Goal: Task Accomplishment & Management: Use online tool/utility

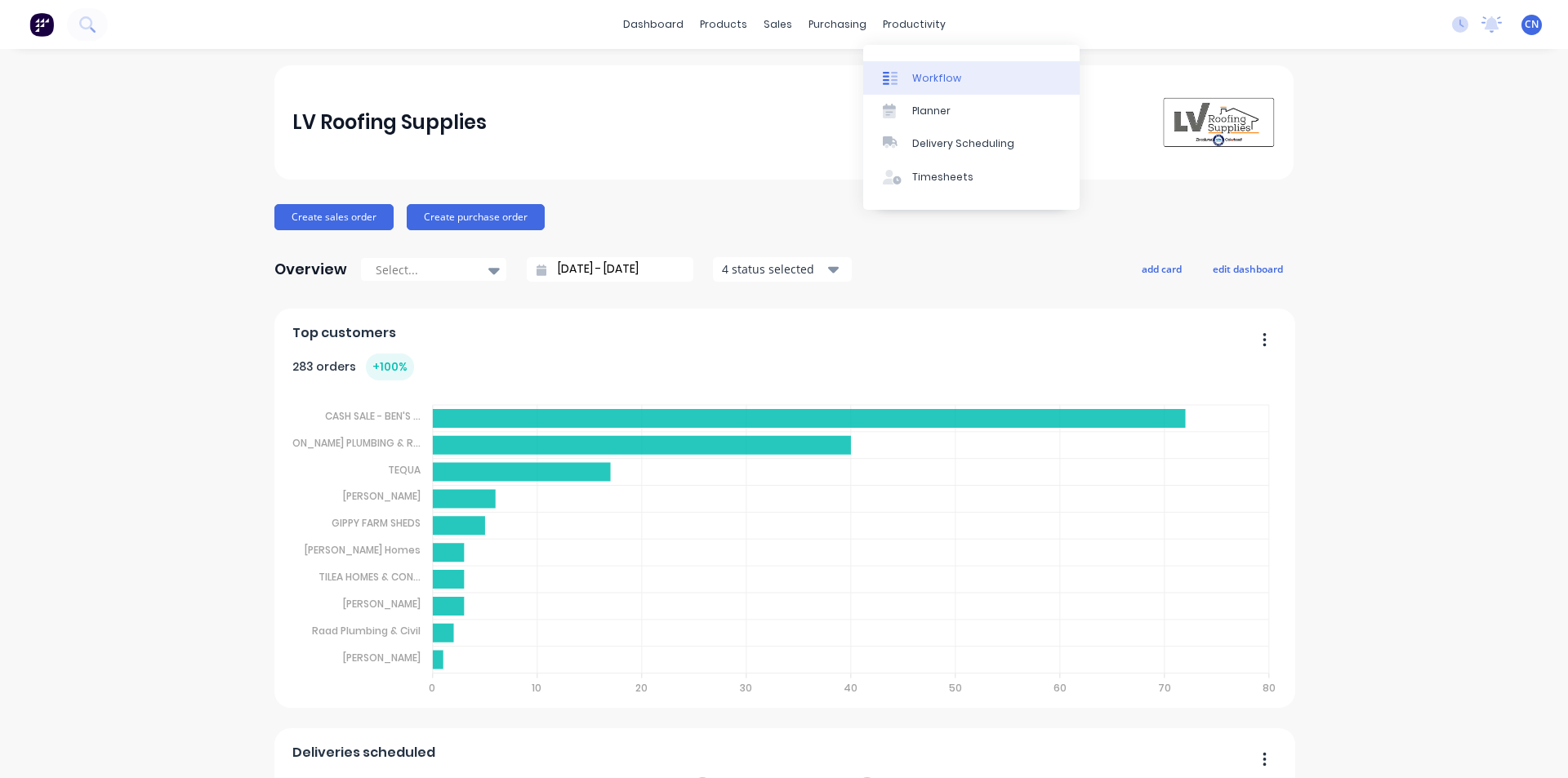
click at [937, 74] on div "Workflow" at bounding box center [935, 78] width 49 height 15
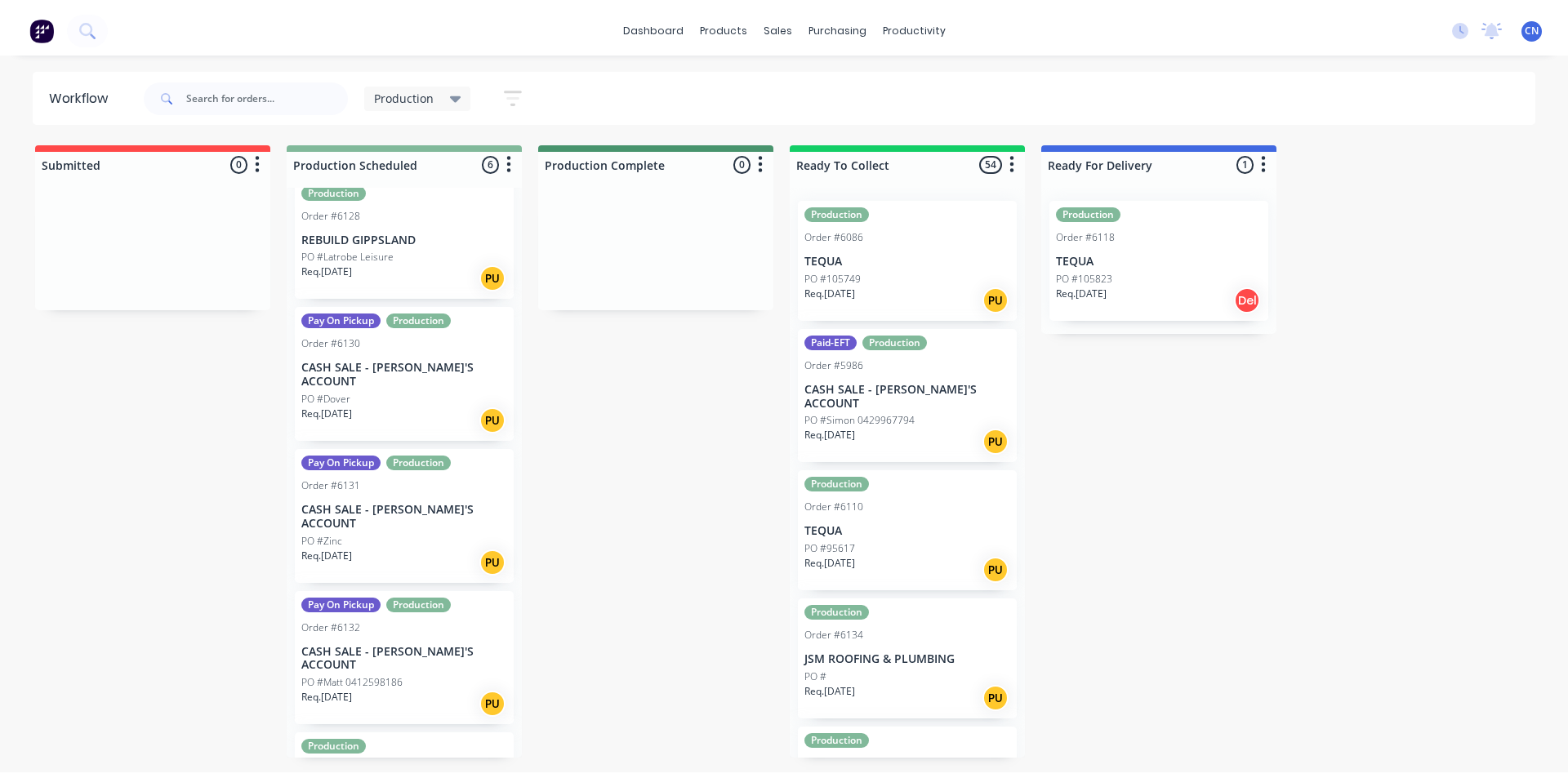
scroll to position [204, 0]
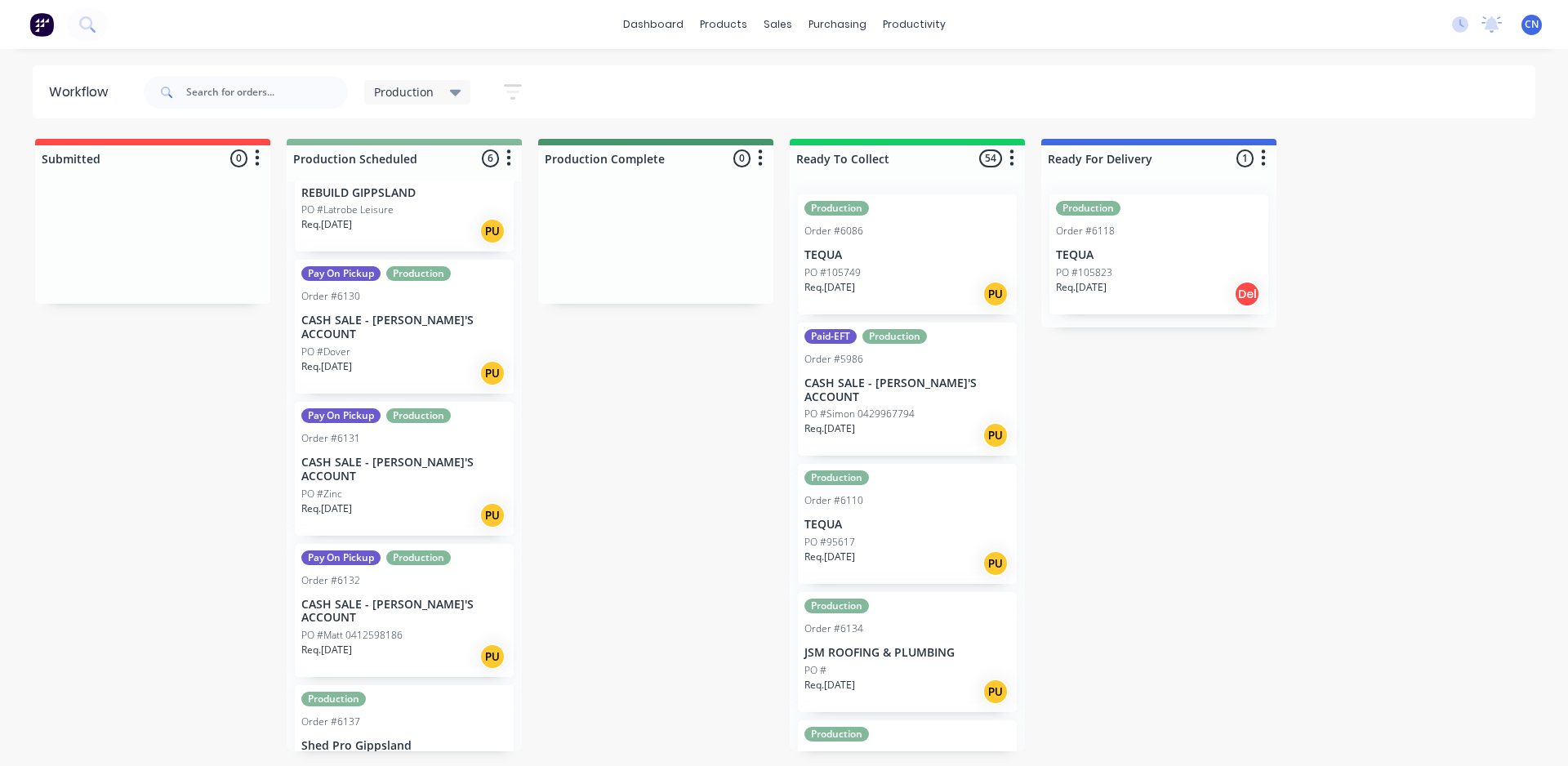
click at [459, 756] on div "PO #" at bounding box center [404, 763] width 206 height 15
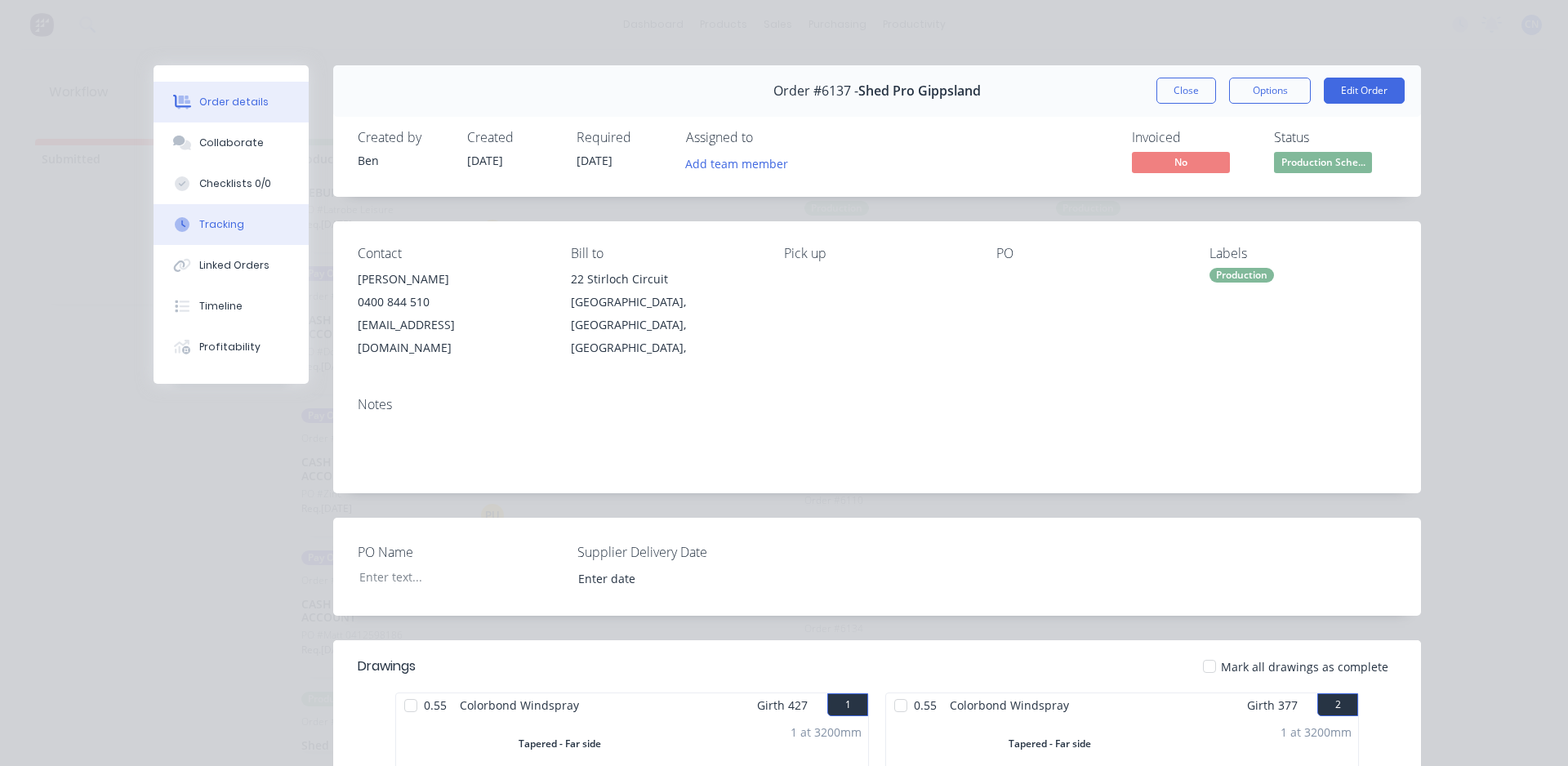
click at [202, 225] on div "Tracking" at bounding box center [221, 224] width 45 height 15
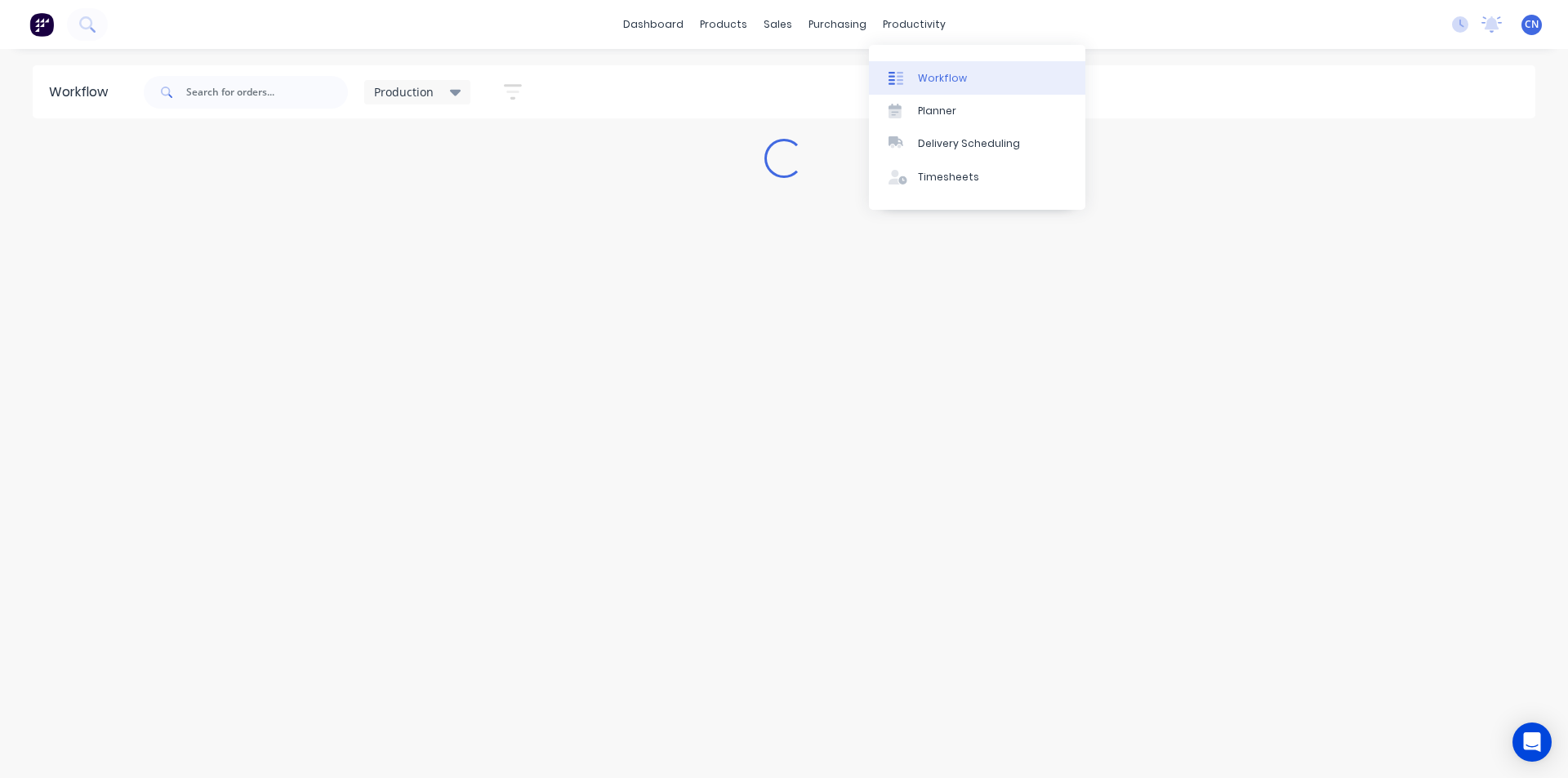
click at [929, 74] on div "Workflow" at bounding box center [941, 78] width 49 height 15
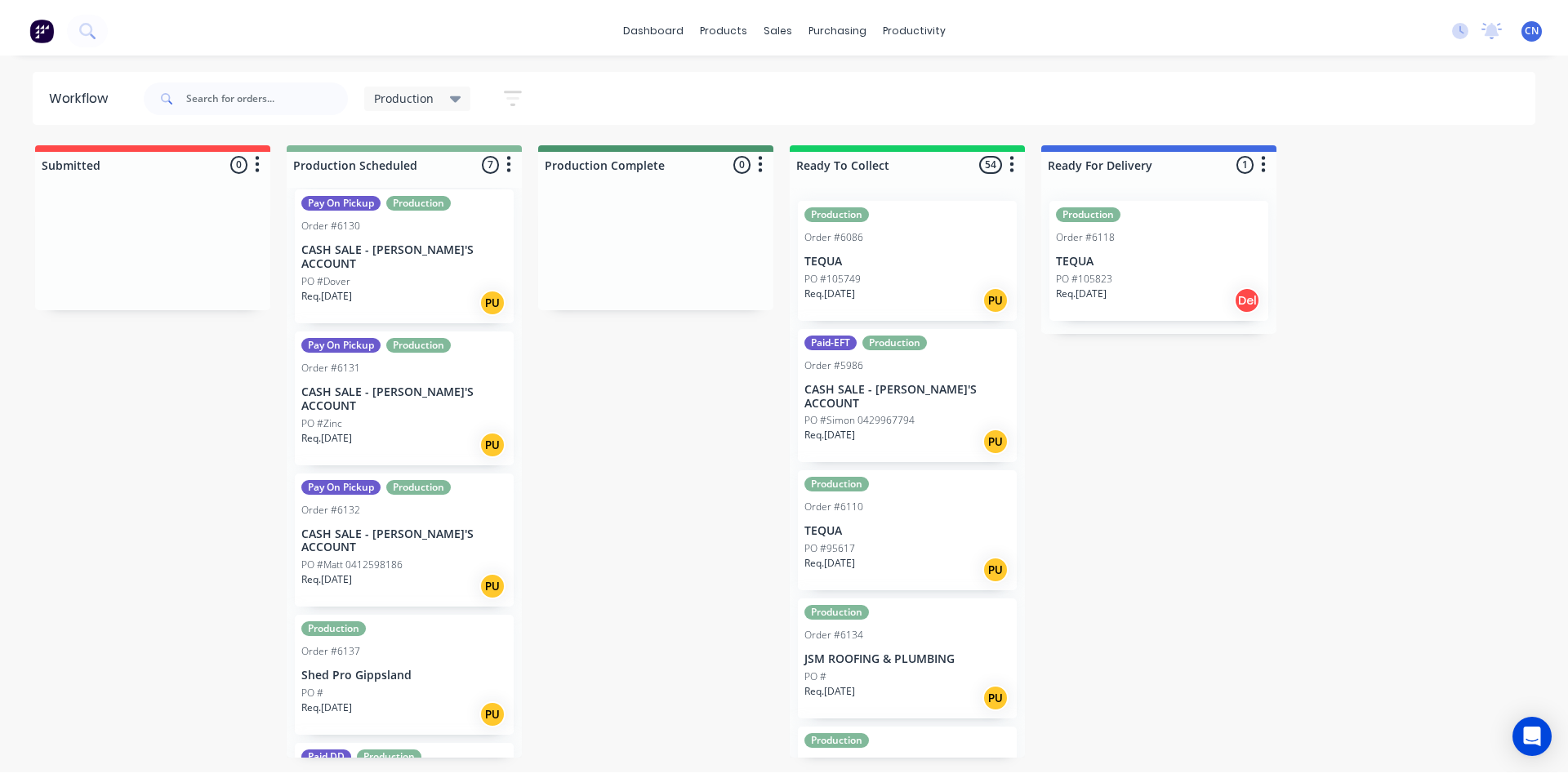
scroll to position [333, 0]
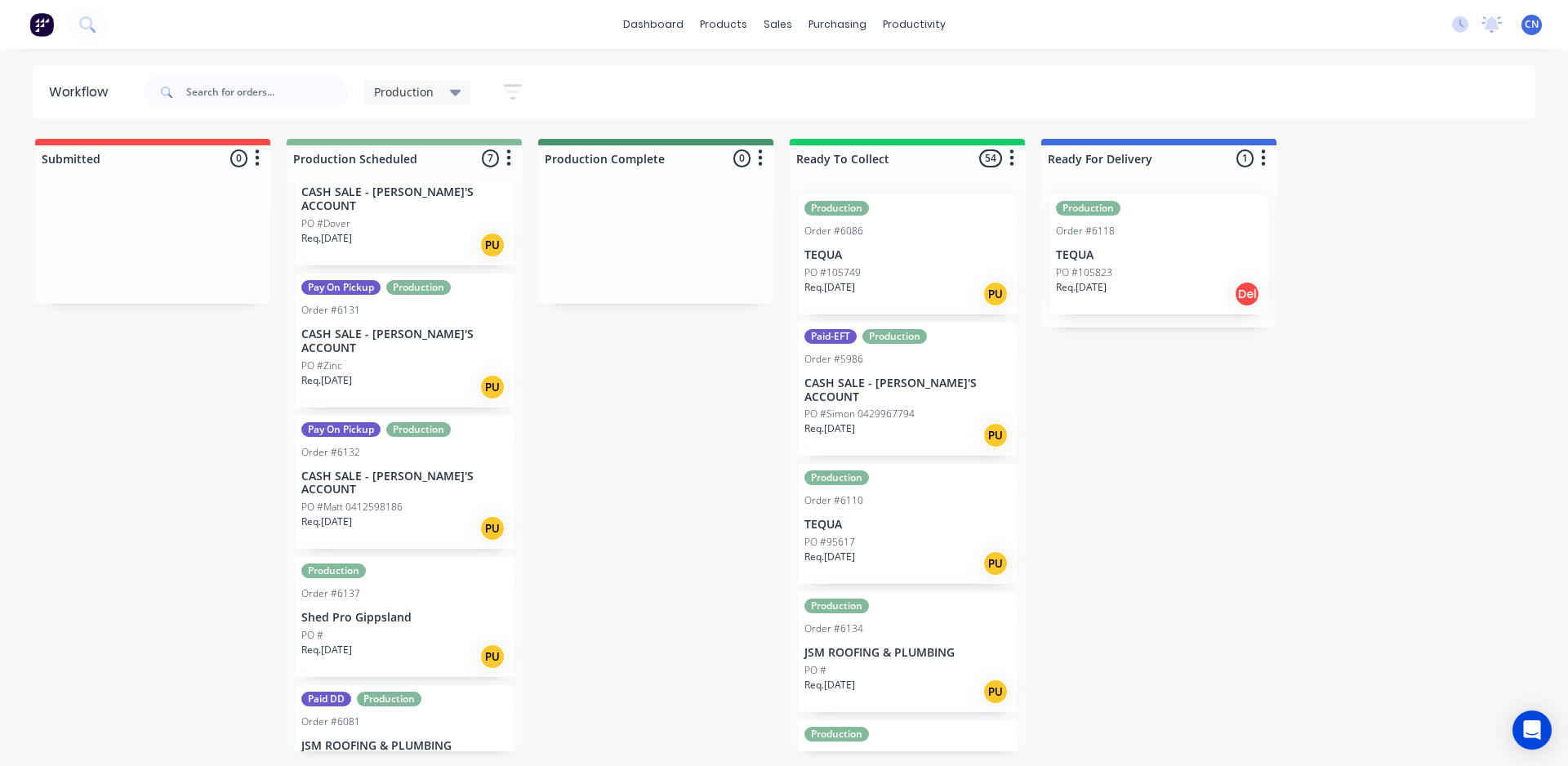
click at [388, 585] on div "Production Order #6137 Shed Pro Gippsland PO # Req. 14/10/25 PU" at bounding box center [404, 617] width 219 height 120
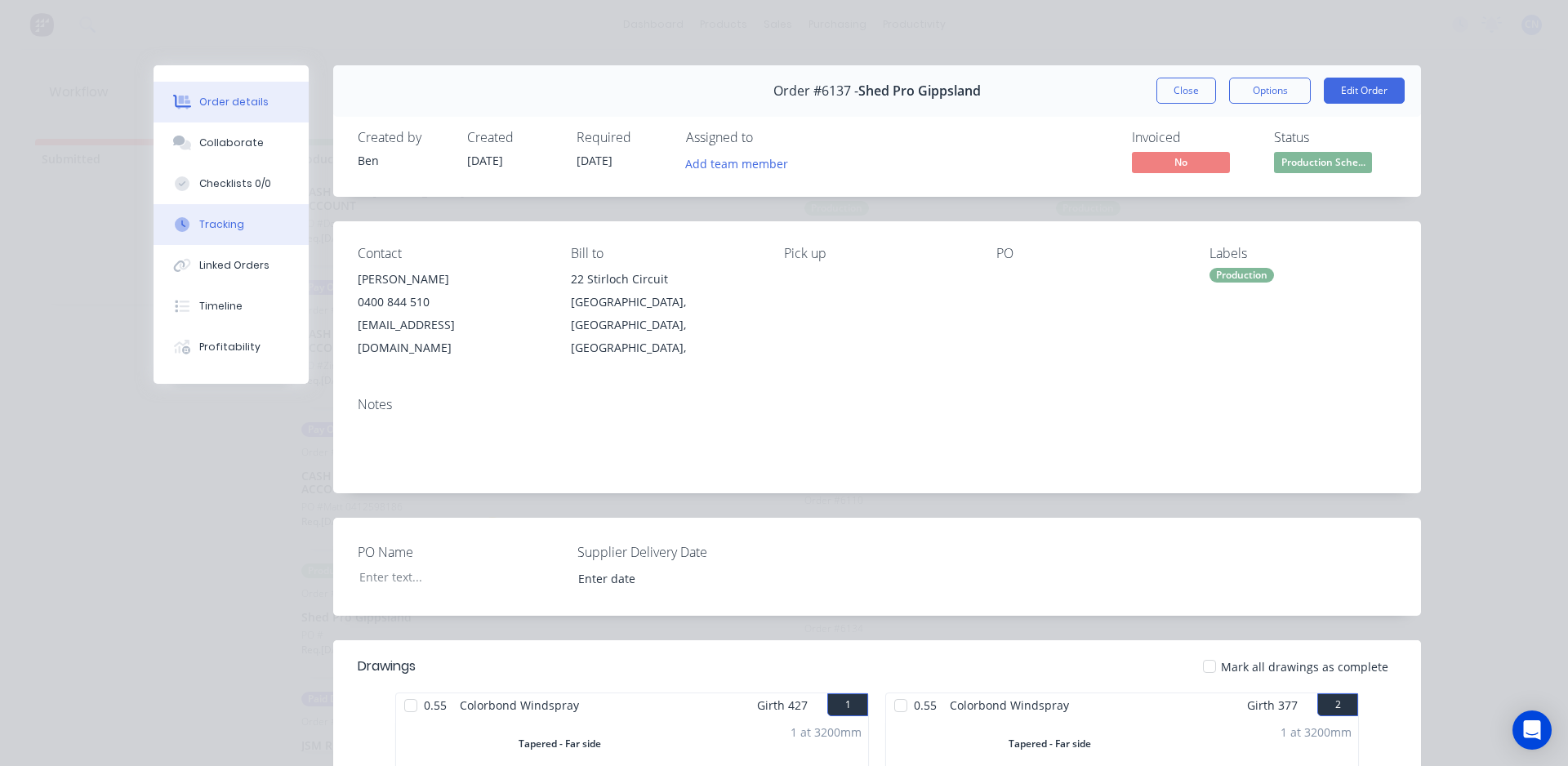
click at [222, 214] on button "Tracking" at bounding box center [231, 224] width 155 height 41
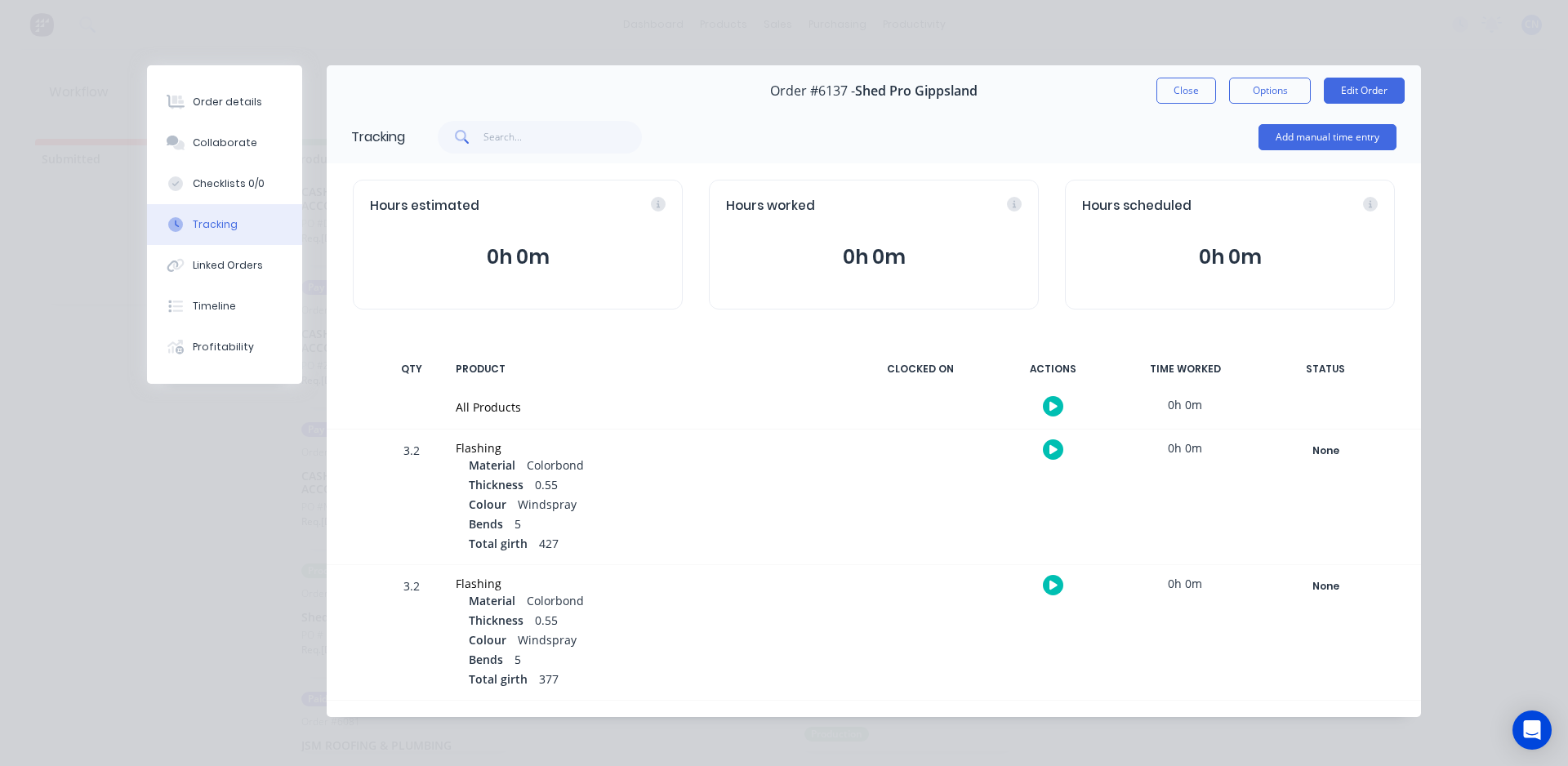
click at [1049, 413] on button "button" at bounding box center [1052, 406] width 21 height 21
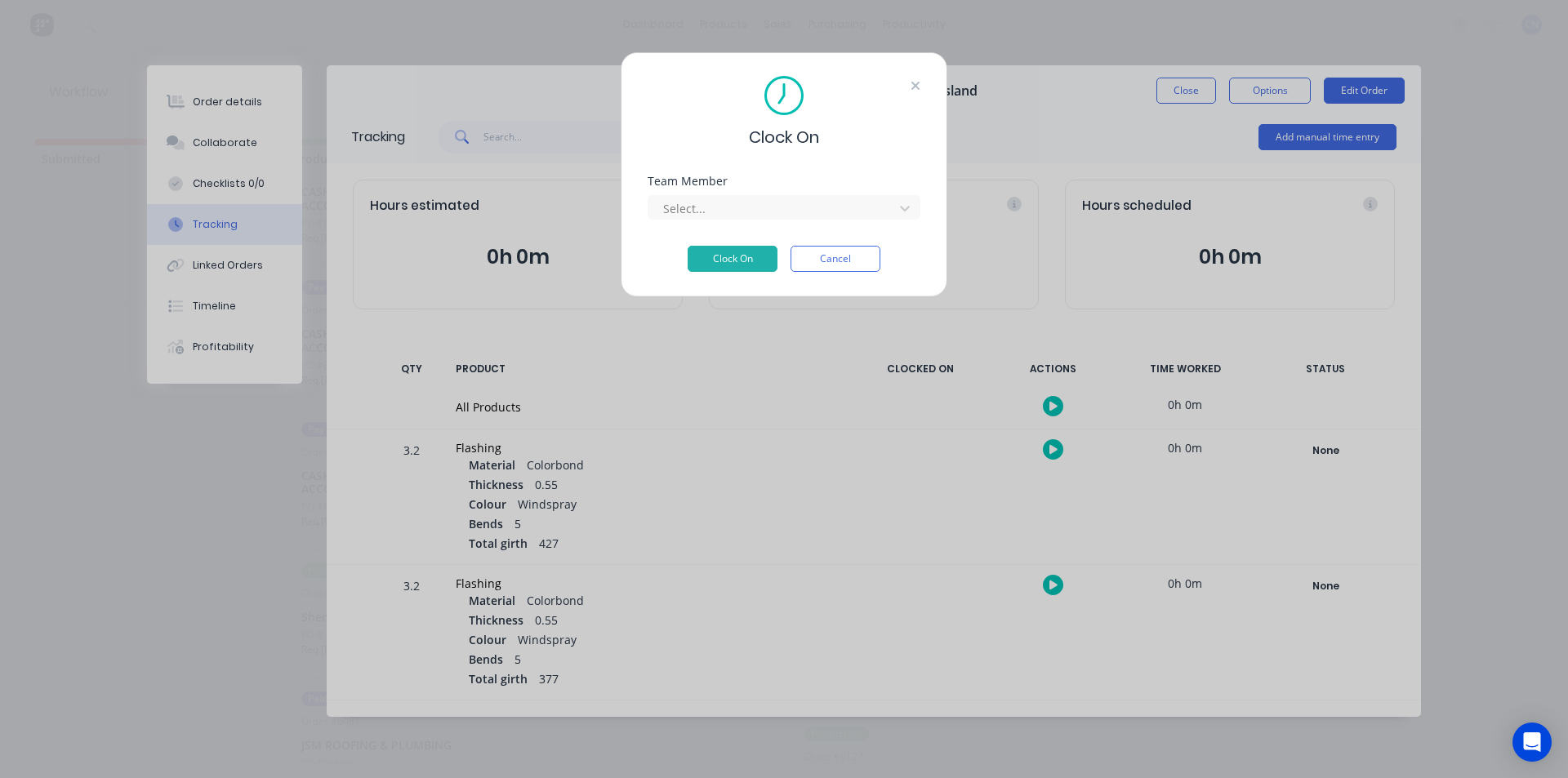
click at [918, 76] on div "Clock On Team Member Select... Clock On Cancel" at bounding box center [784, 174] width 327 height 244
click at [919, 79] on icon at bounding box center [916, 85] width 10 height 13
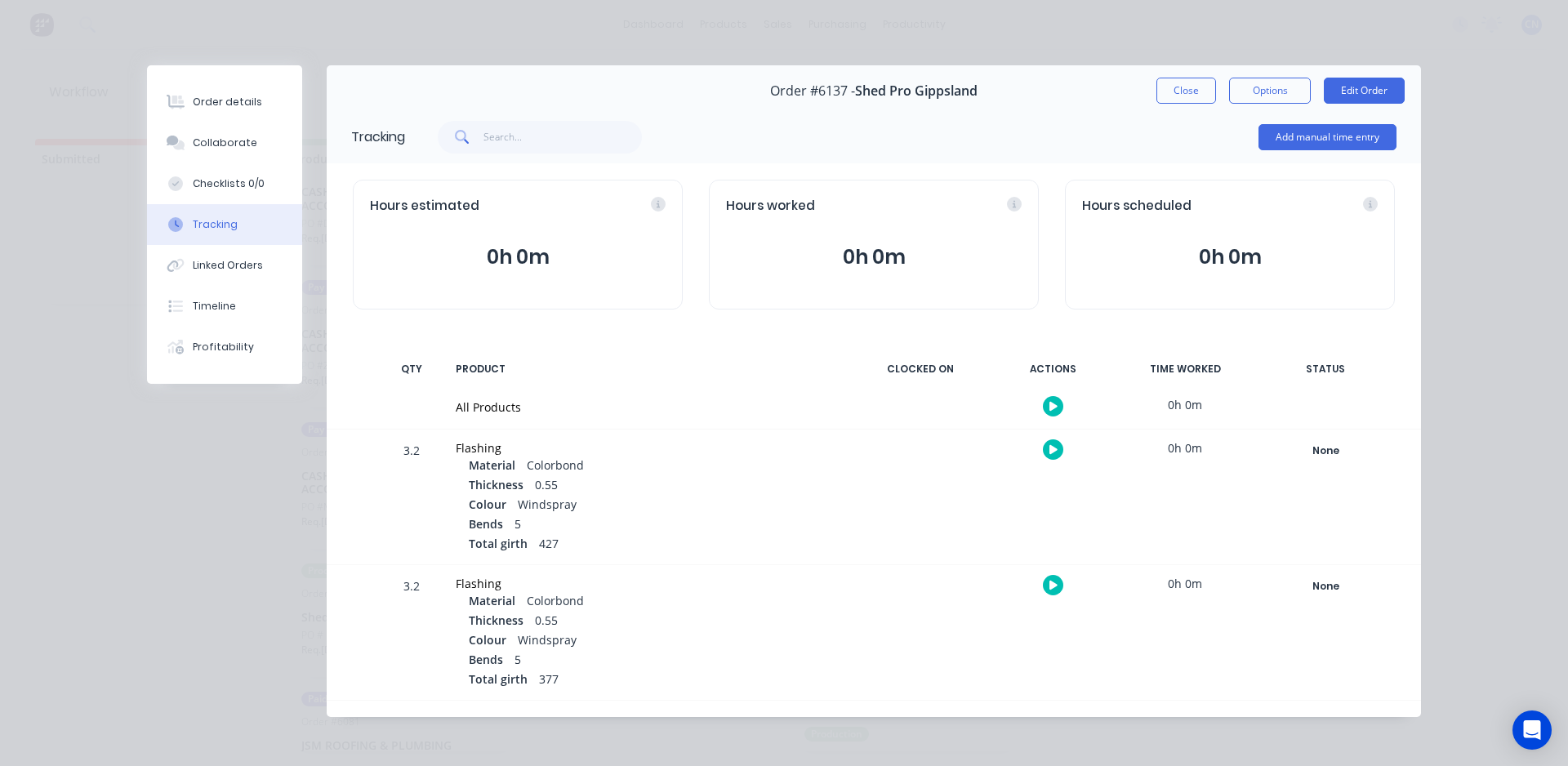
click at [1323, 150] on div "Add manual time entry" at bounding box center [1326, 137] width 138 height 48
click at [1335, 146] on button "Add manual time entry" at bounding box center [1326, 137] width 138 height 26
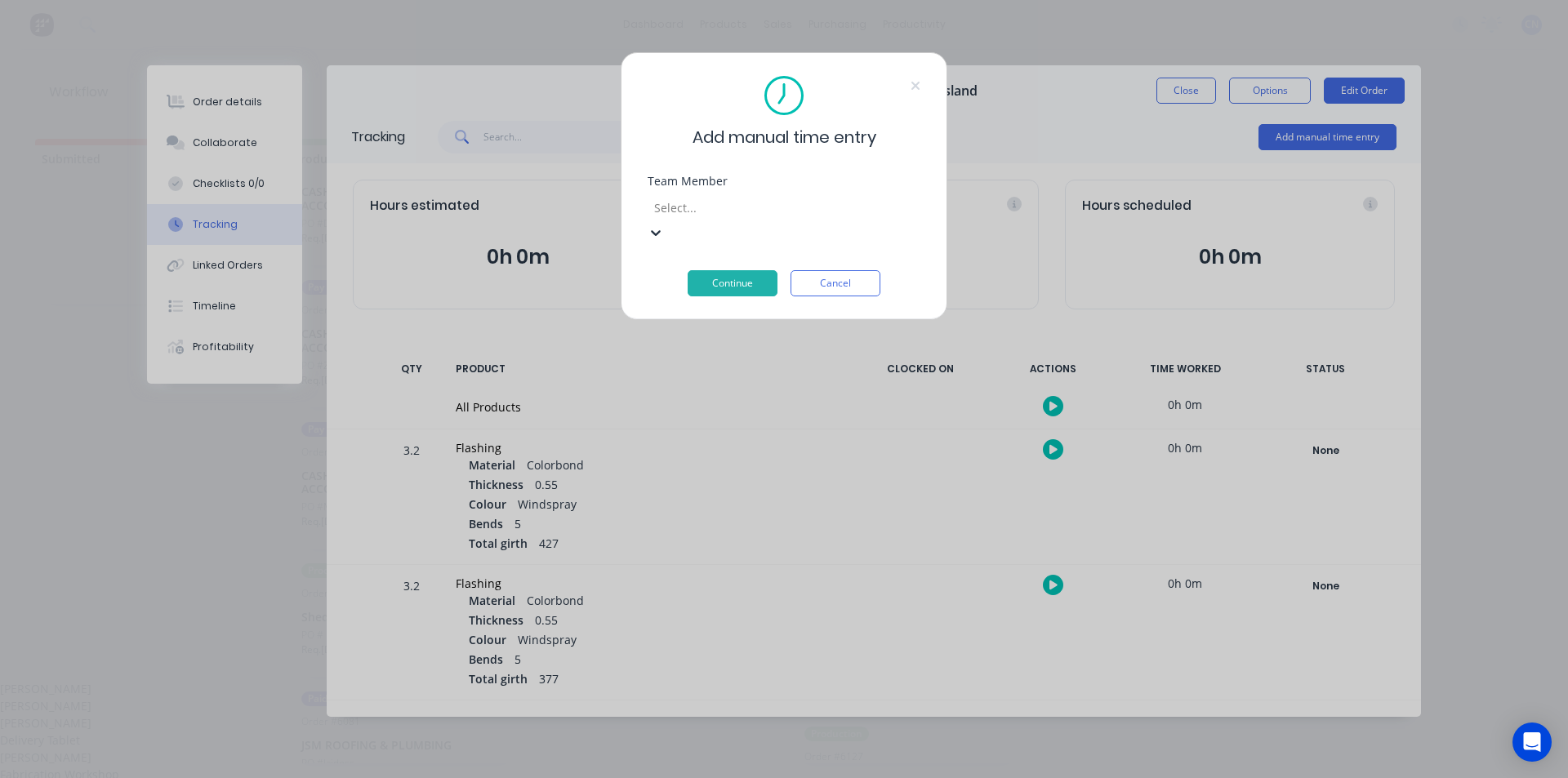
drag, startPoint x: 874, startPoint y: 209, endPoint x: 776, endPoint y: 281, distance: 121.6
click at [871, 209] on div at bounding box center [770, 208] width 236 height 21
click at [730, 766] on div "Fabrication Workshop" at bounding box center [784, 774] width 1568 height 17
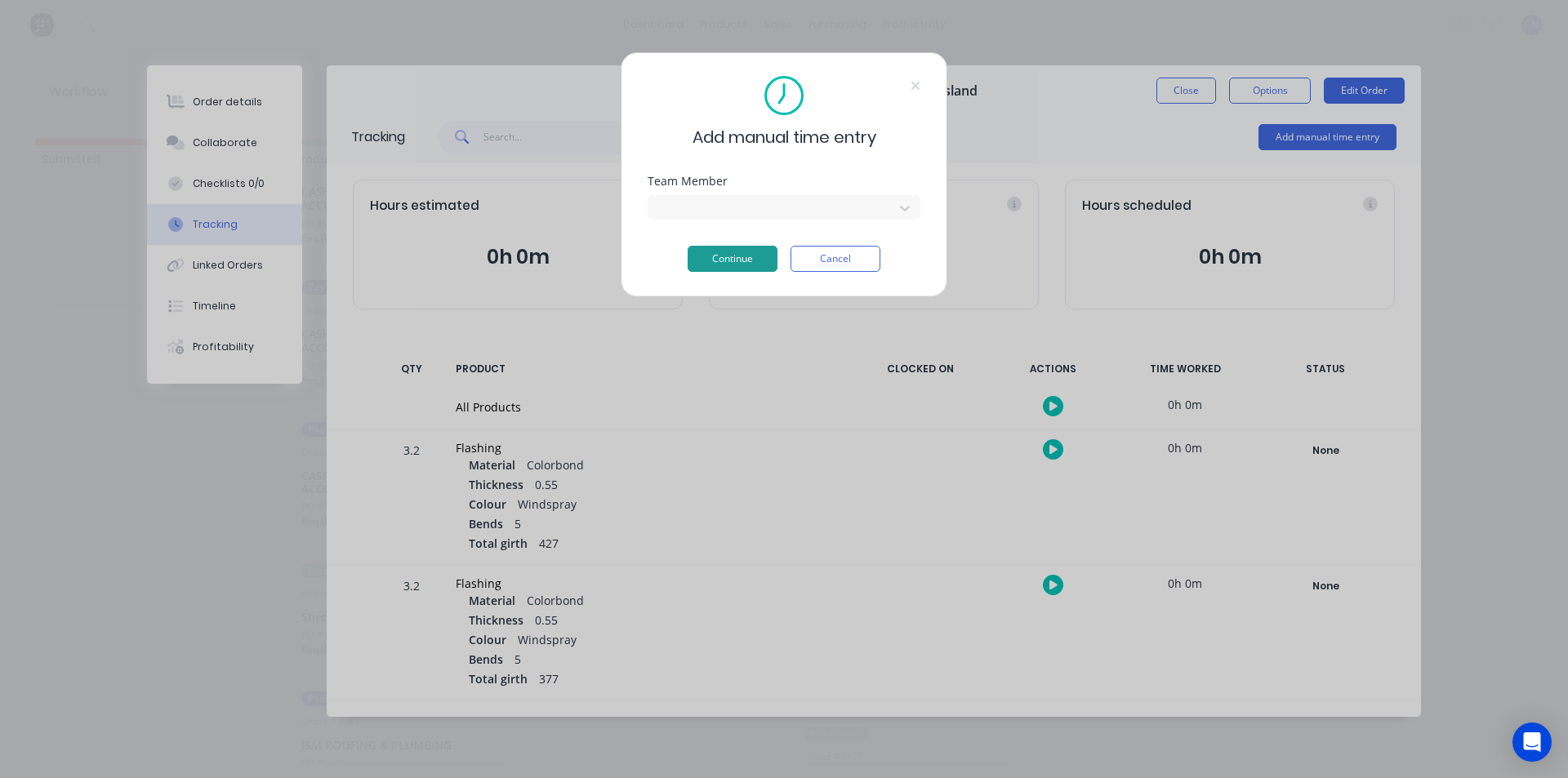
click at [716, 261] on button "Continue" at bounding box center [732, 258] width 90 height 26
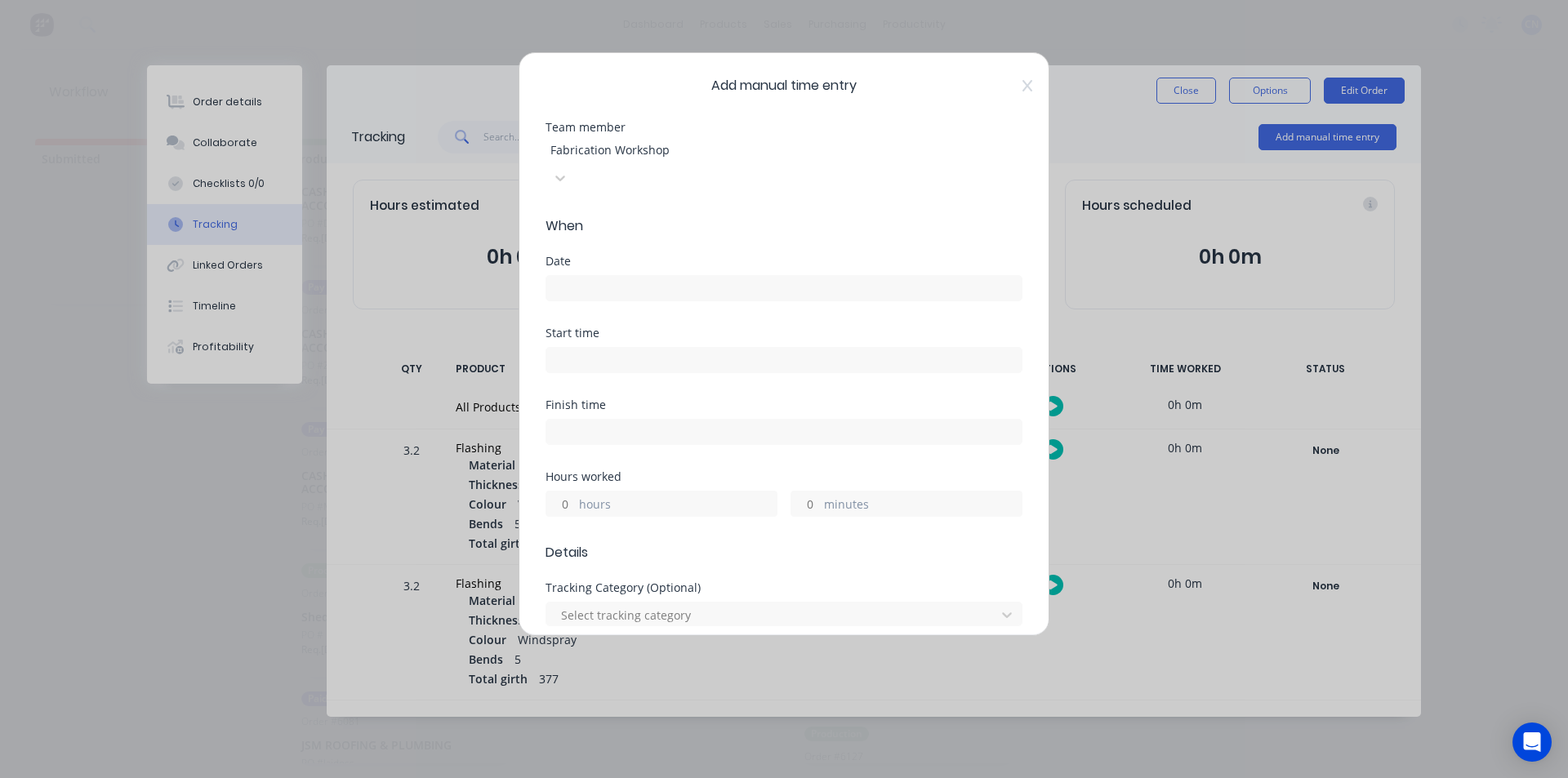
click at [701, 276] on input at bounding box center [784, 288] width 475 height 25
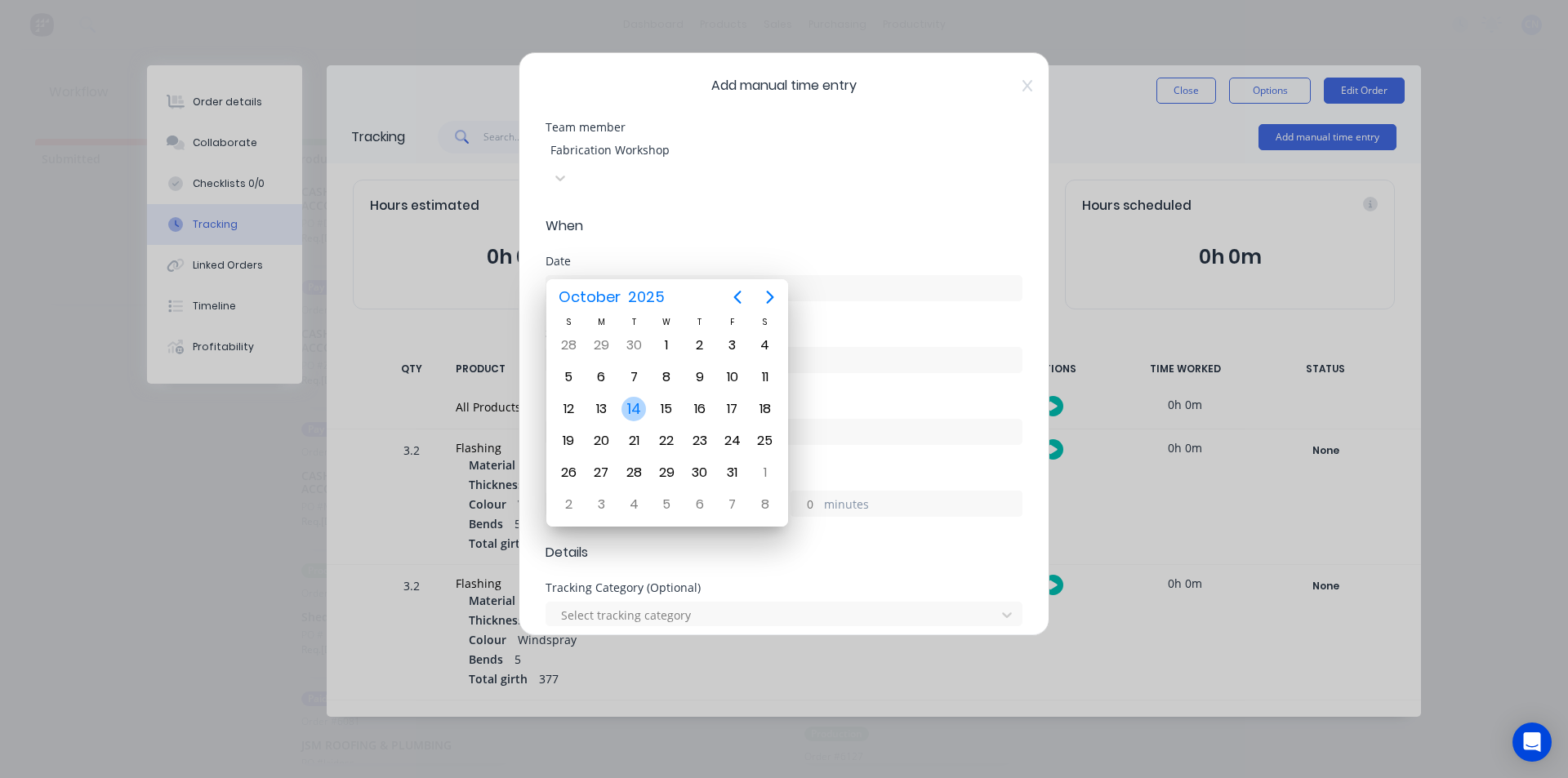
click at [635, 416] on div "14" at bounding box center [634, 409] width 25 height 25
type input "14/10/2025"
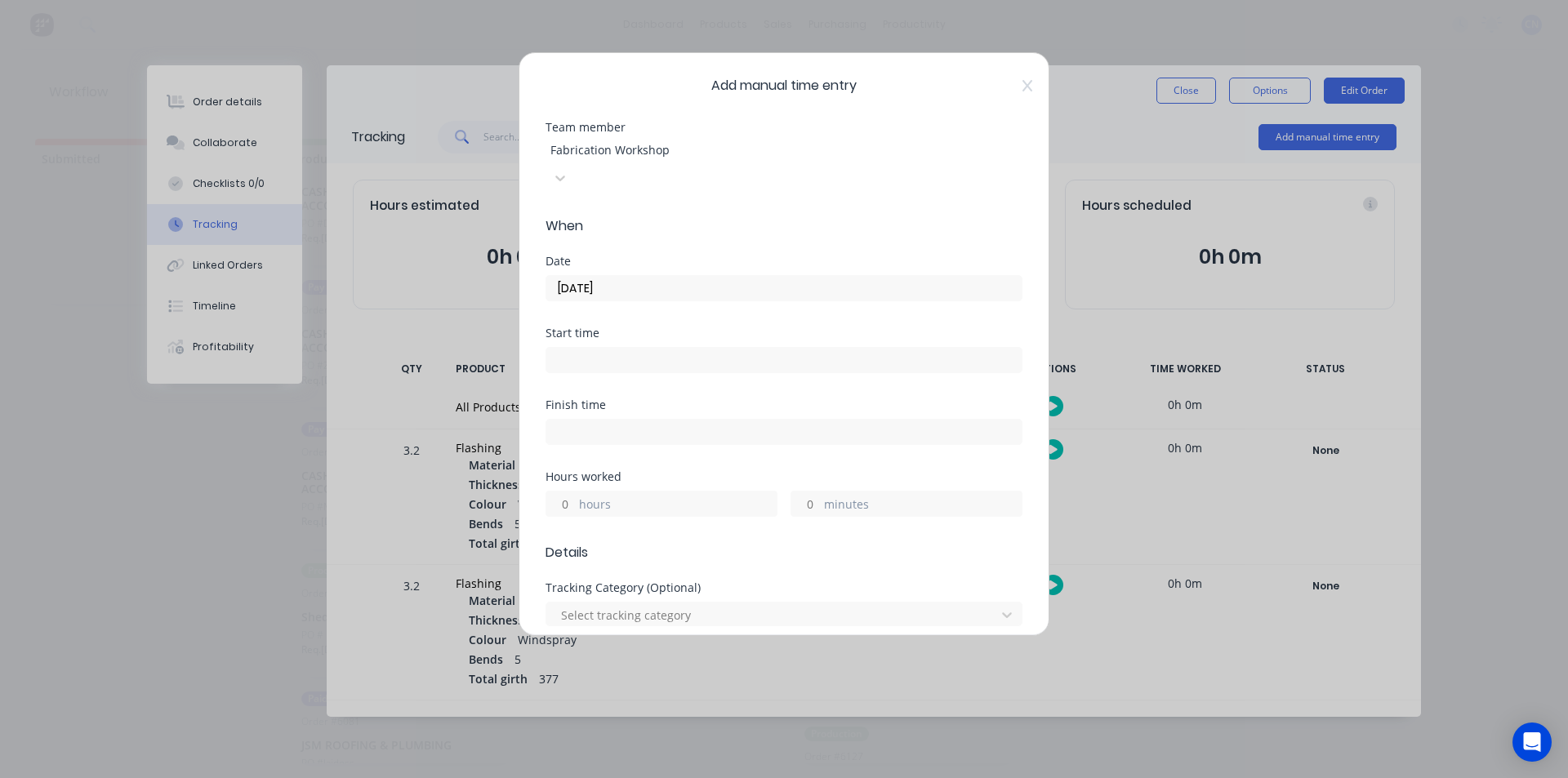
click at [631, 347] on input at bounding box center [784, 359] width 475 height 25
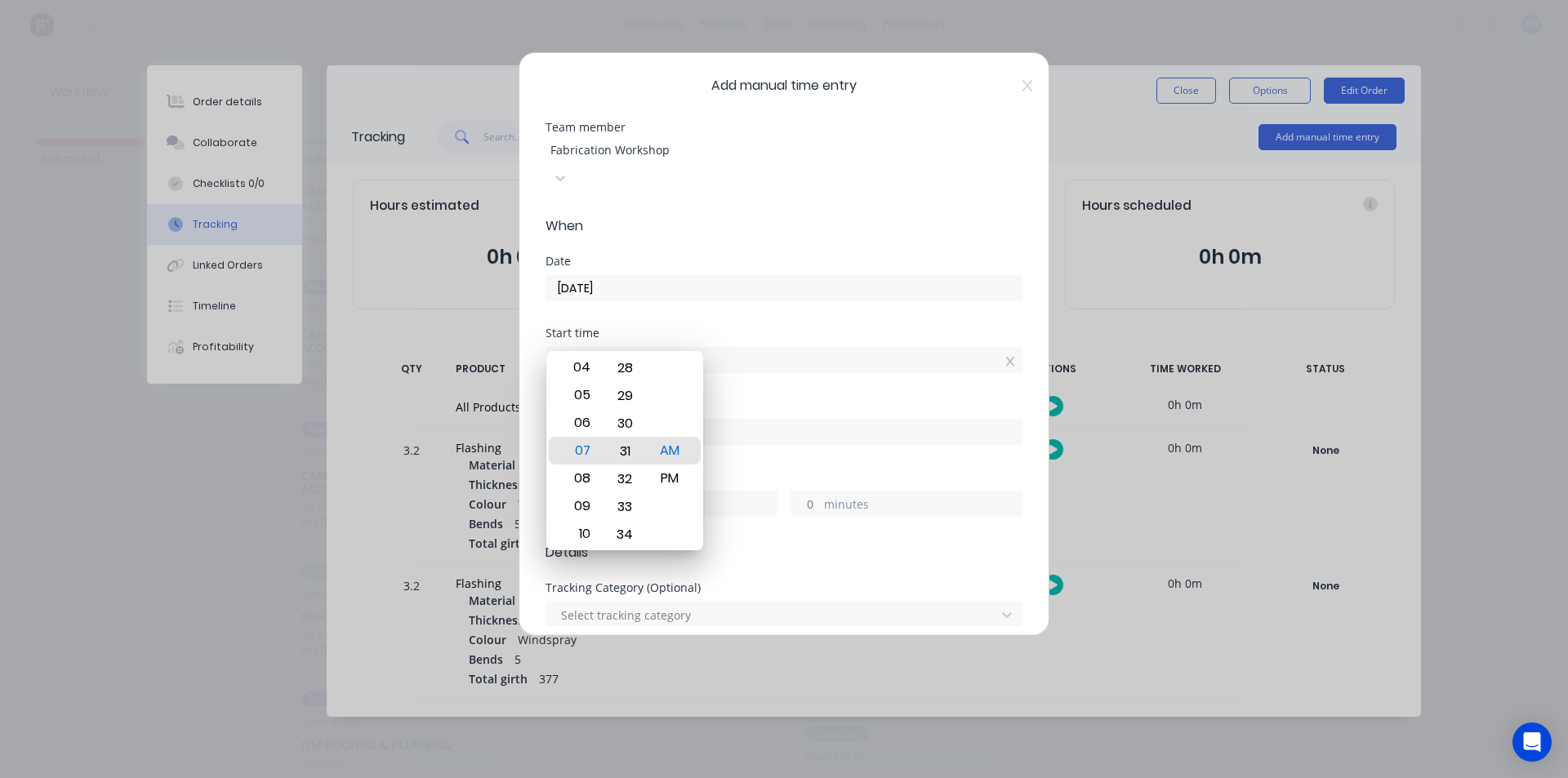
drag, startPoint x: 624, startPoint y: 421, endPoint x: 629, endPoint y: 810, distance: 389.0
click at [629, 680] on html "dashboard products sales purchasing productivity dashboard products Product Cat…" at bounding box center [784, 340] width 1568 height 680
drag, startPoint x: 613, startPoint y: 407, endPoint x: 631, endPoint y: 566, distance: 160.0
click at [631, 566] on body "dashboard products sales purchasing productivity dashboard products Product Cat…" at bounding box center [784, 340] width 1568 height 680
type input "07:25 AM"
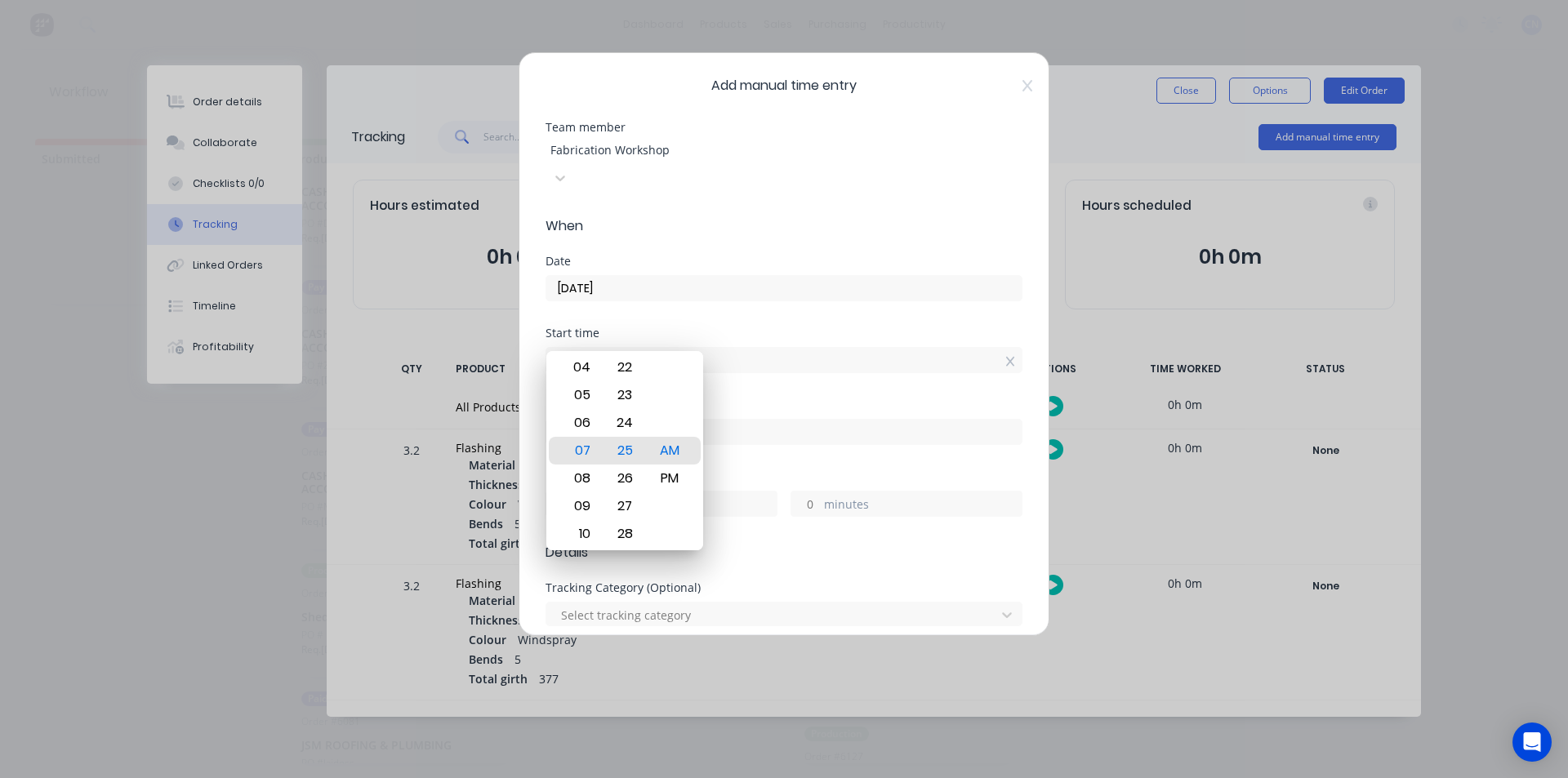
click at [750, 362] on div "Start time 07:25 AM" at bounding box center [784, 363] width 477 height 72
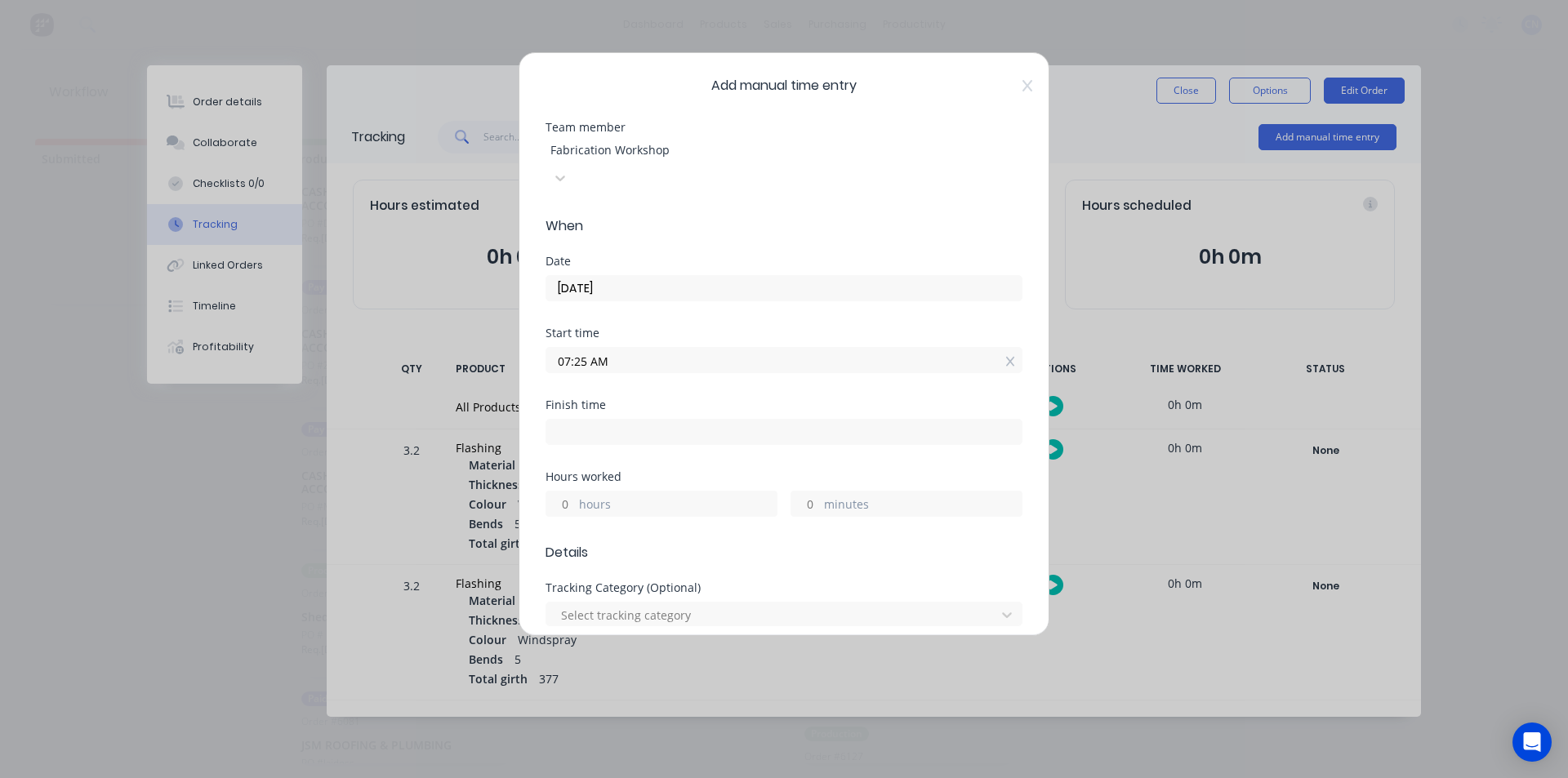
click at [650, 420] on input at bounding box center [784, 432] width 475 height 25
type input "07:45 AM"
type input "0"
type input "20"
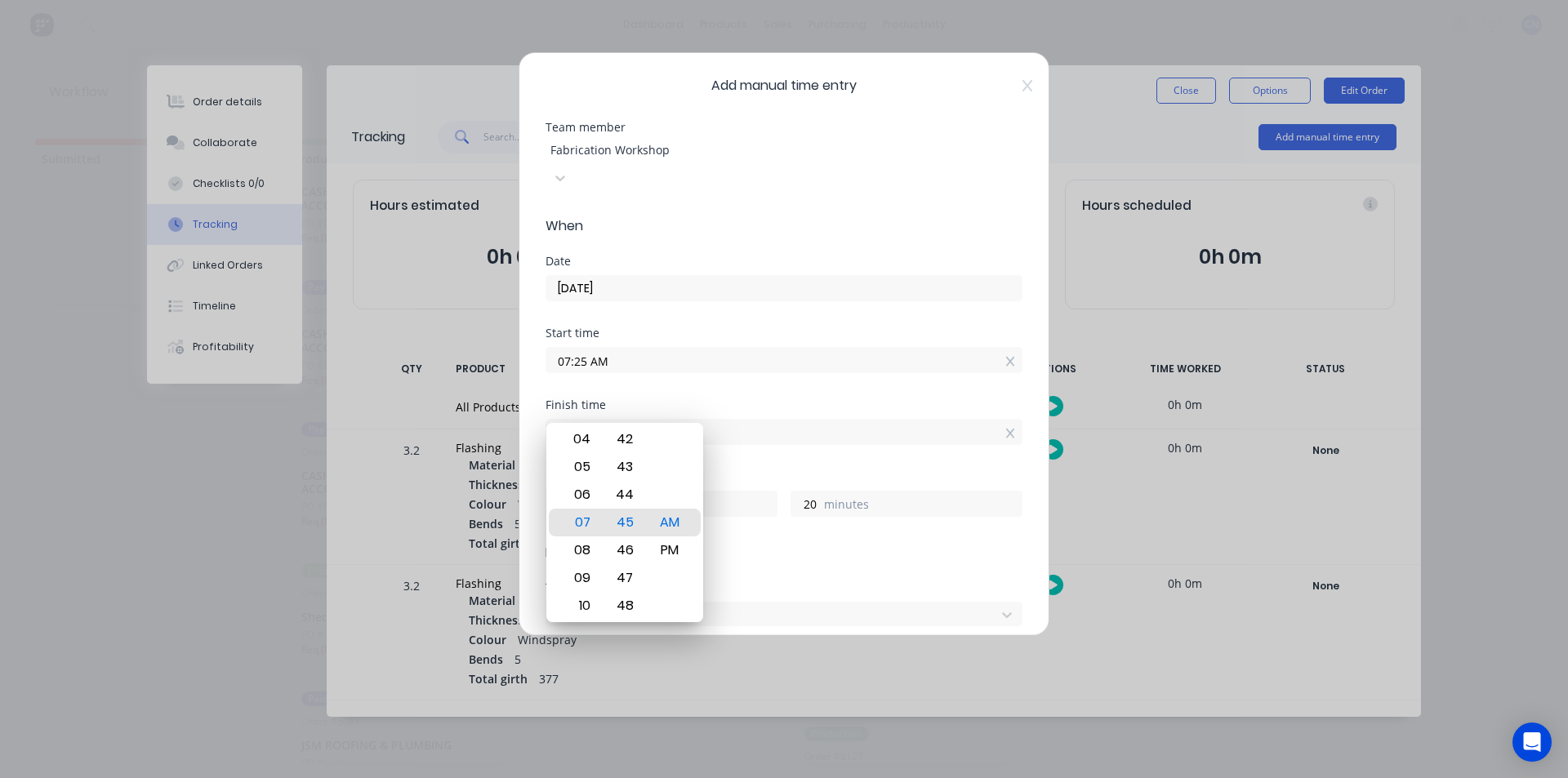
click at [769, 368] on div "Start time 07:25 AM" at bounding box center [784, 363] width 477 height 72
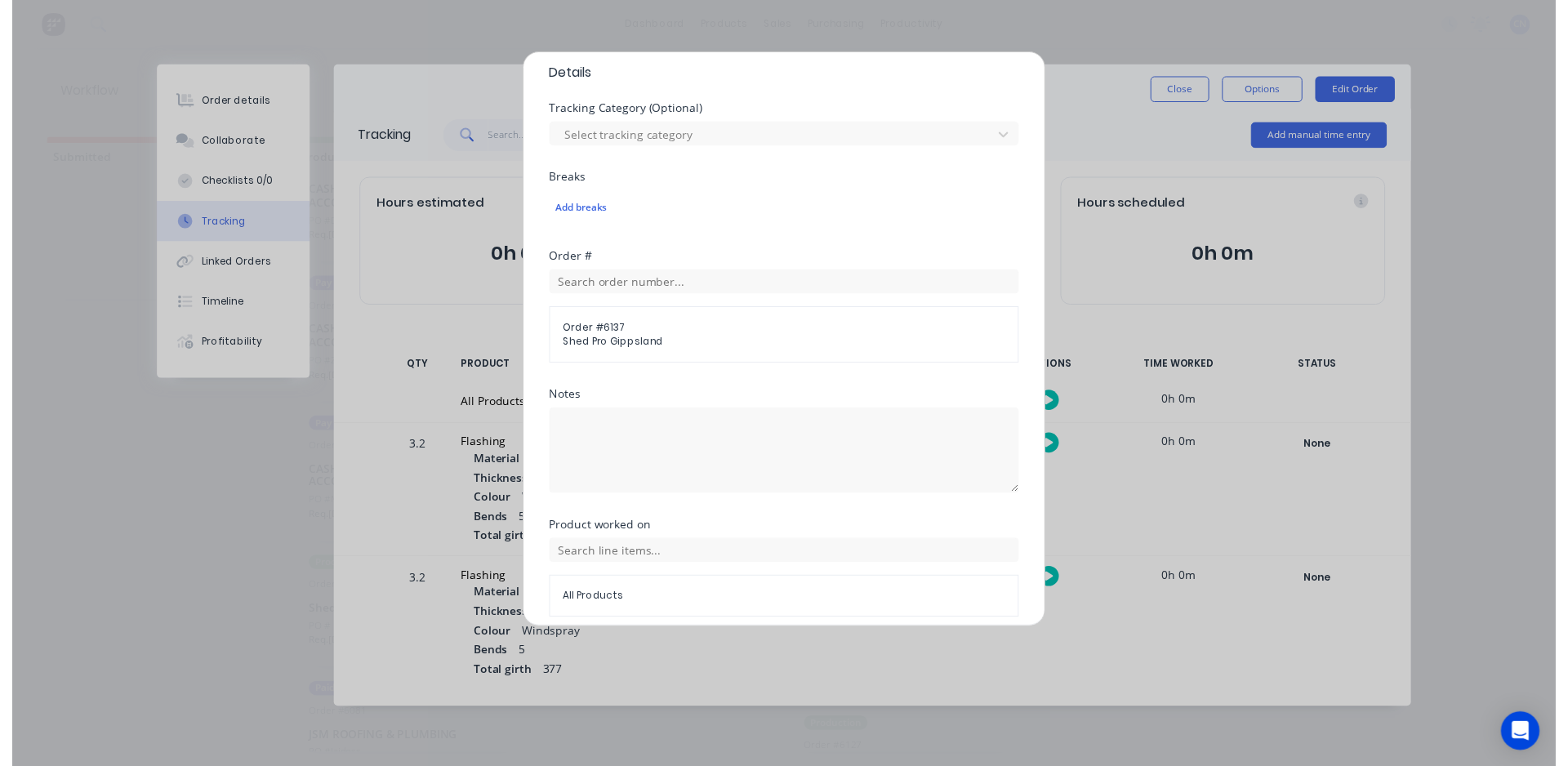
scroll to position [520, 0]
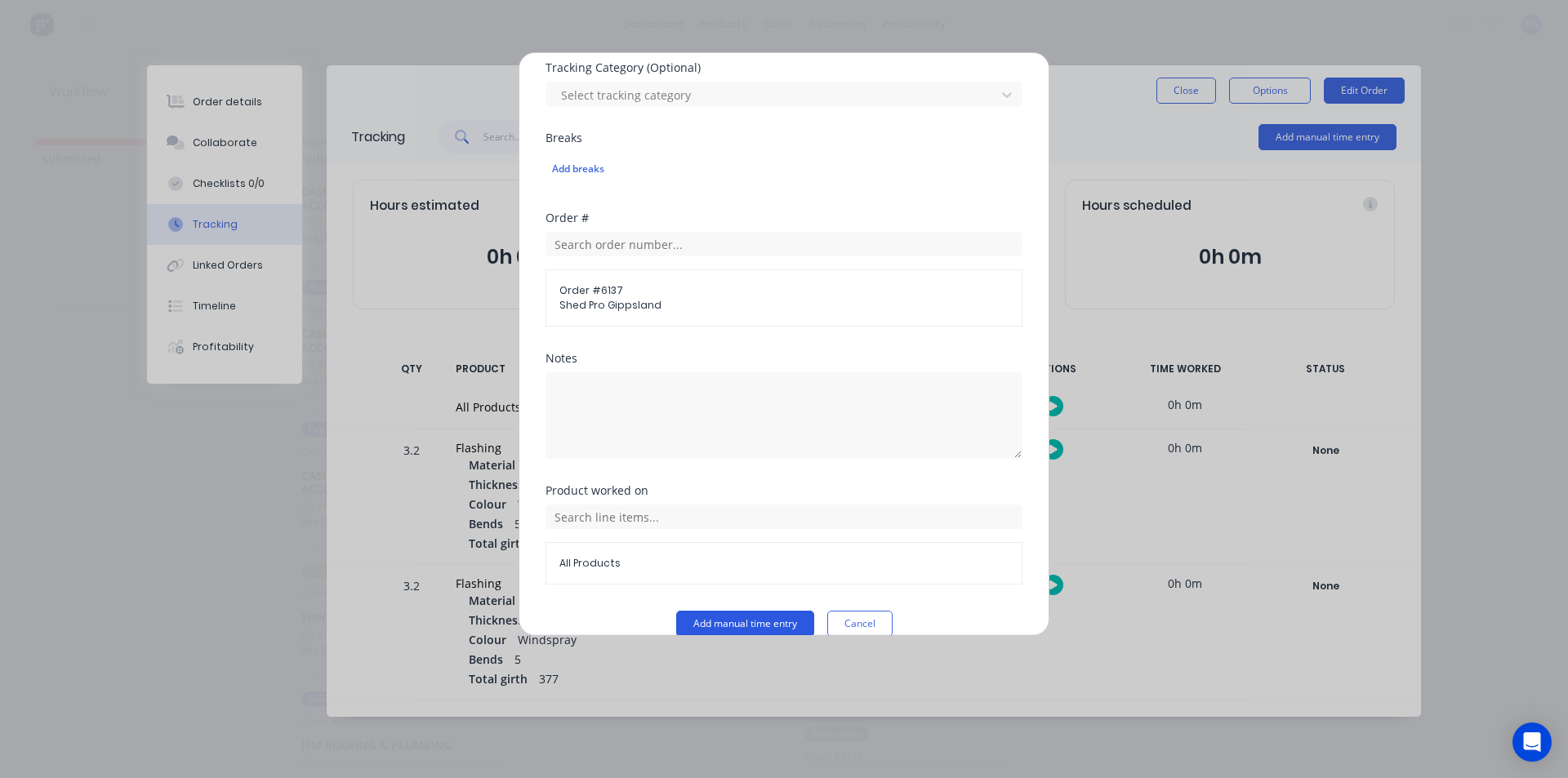
click at [734, 611] on button "Add manual time entry" at bounding box center [744, 624] width 138 height 26
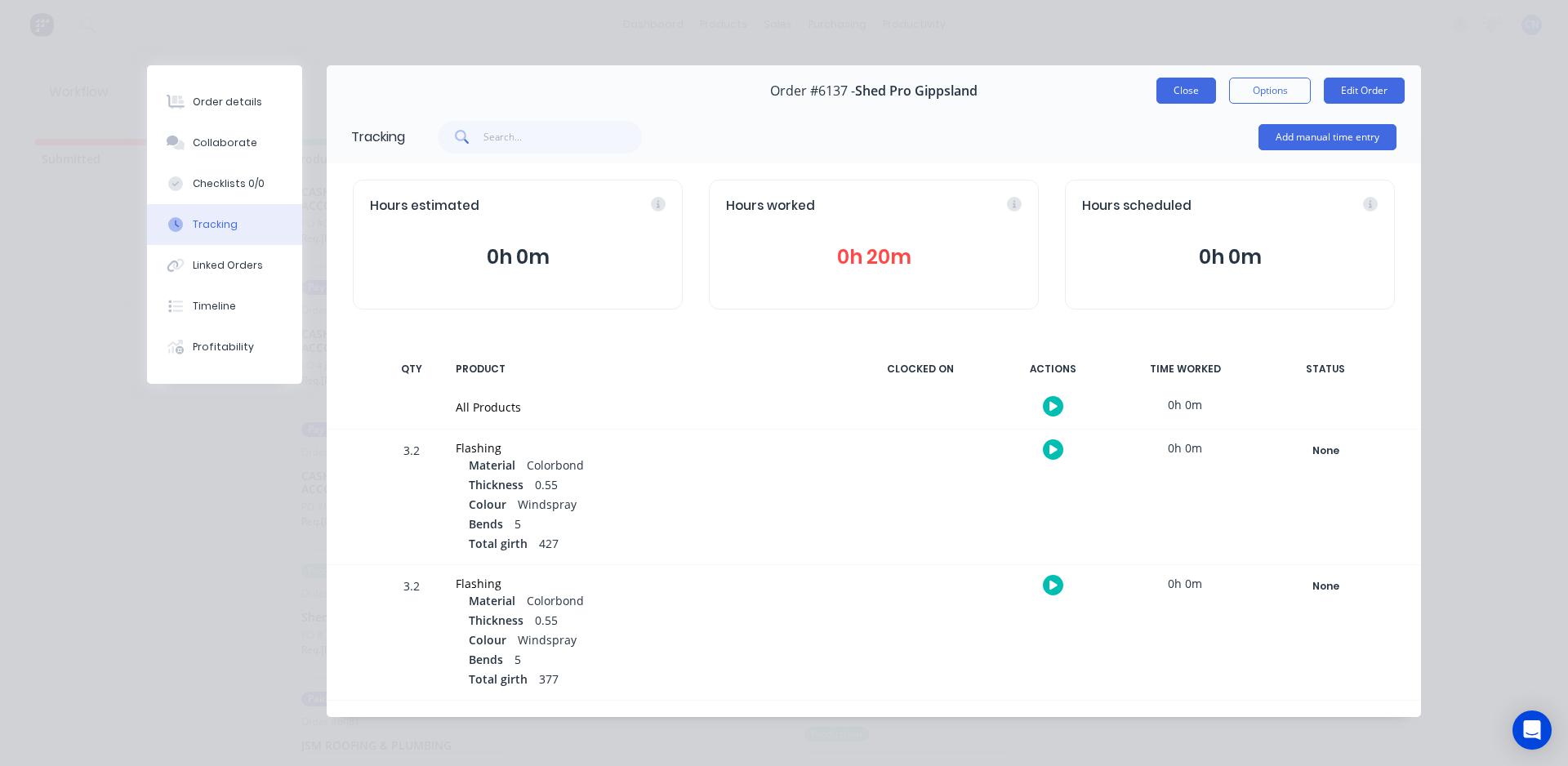
click at [1200, 96] on button "Close" at bounding box center [1186, 90] width 59 height 26
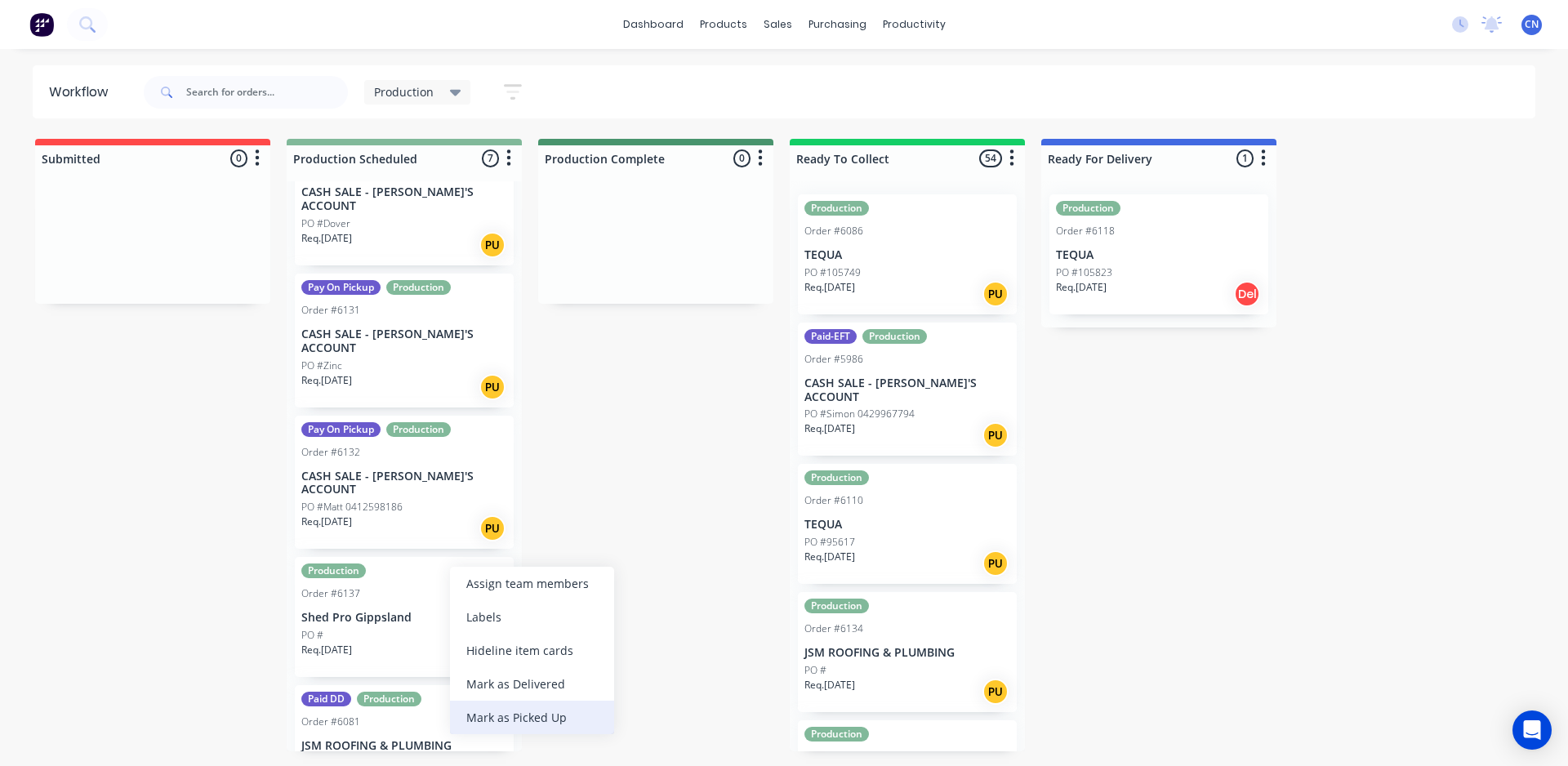
click at [539, 714] on div "Mark as Picked Up" at bounding box center [532, 718] width 164 height 34
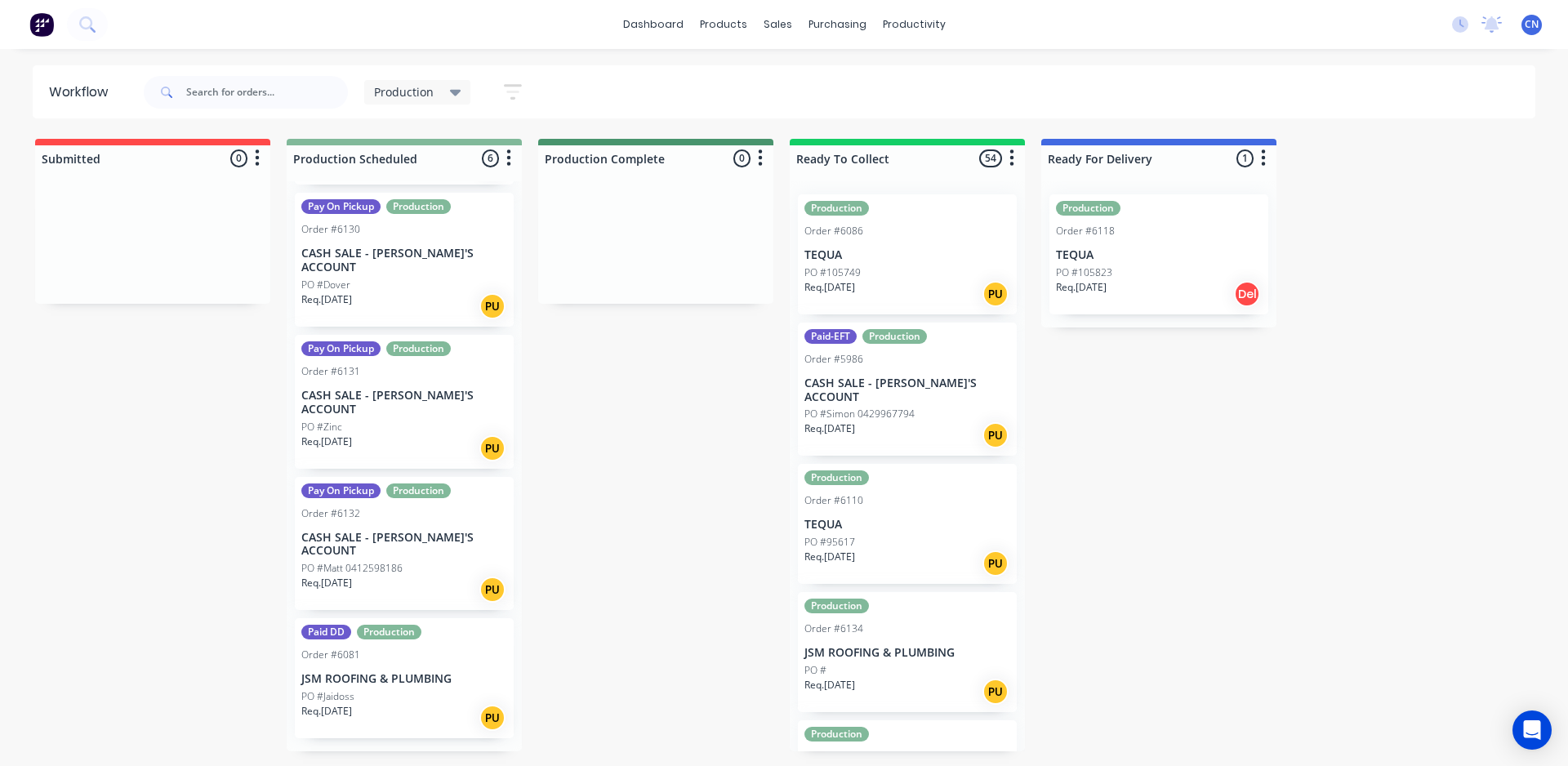
scroll to position [204, 0]
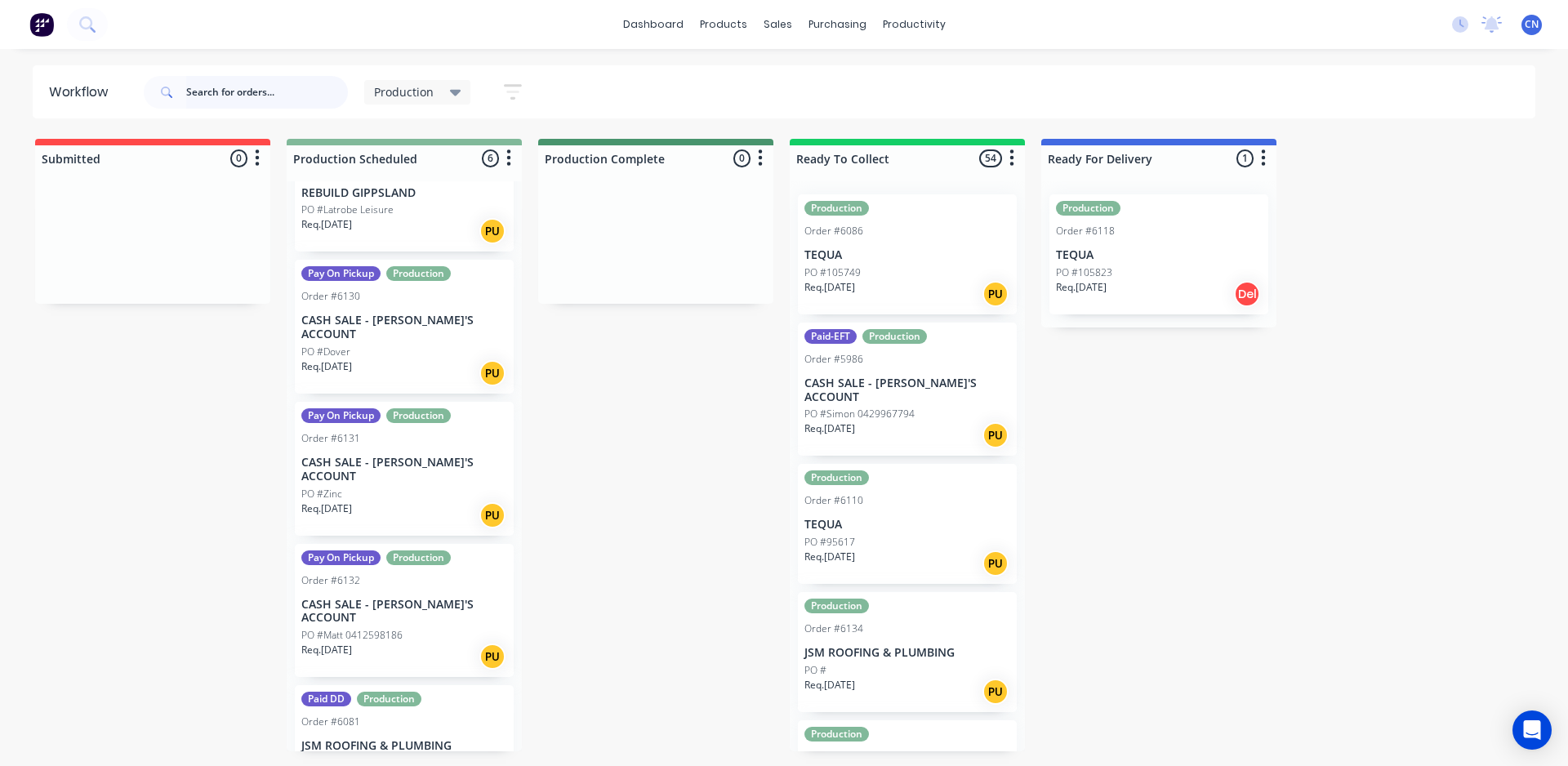
click at [264, 90] on input "text" at bounding box center [266, 92] width 161 height 33
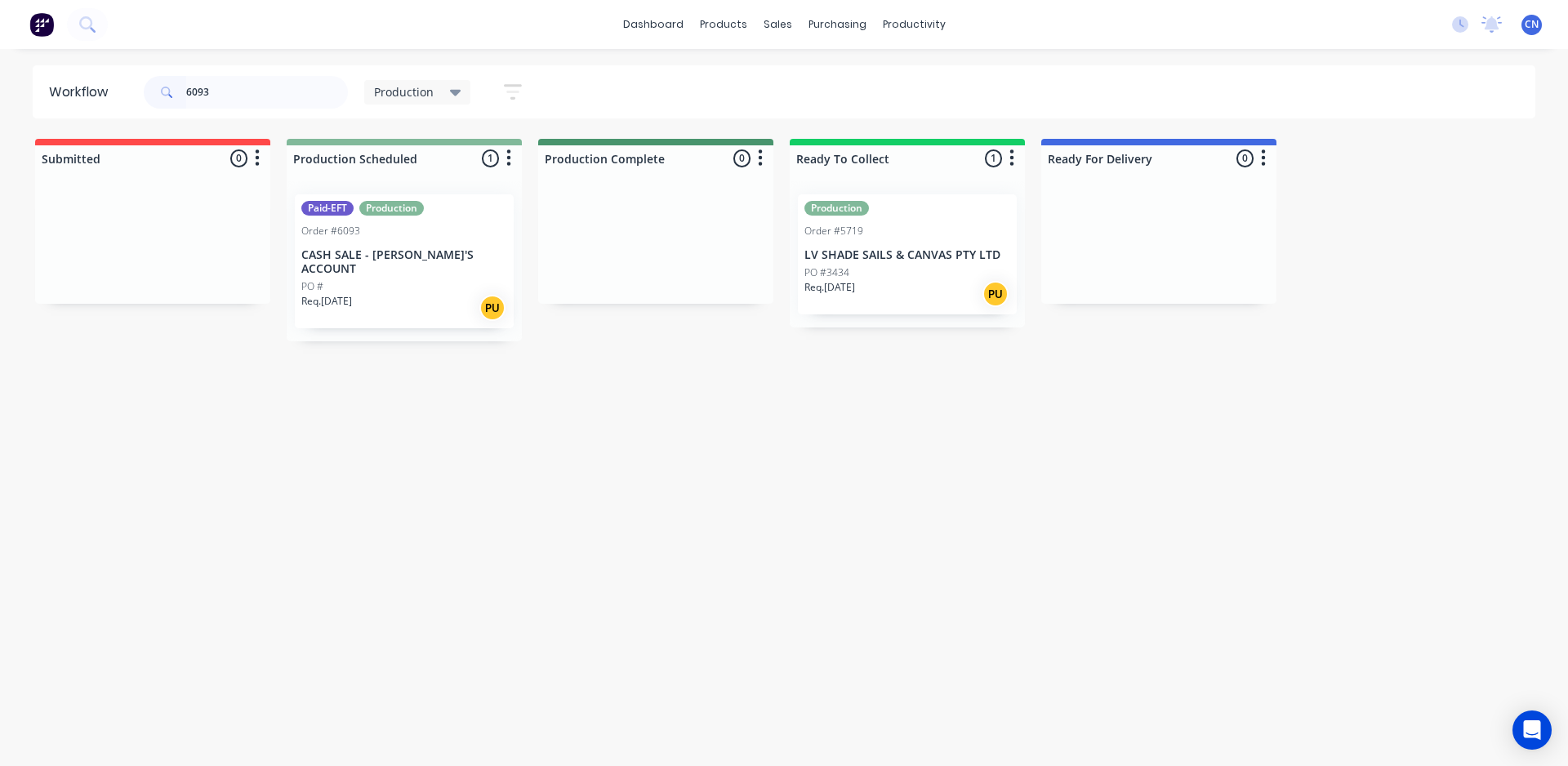
click at [436, 261] on p "CASH SALE - [PERSON_NAME]'S ACCOUNT" at bounding box center [404, 262] width 206 height 28
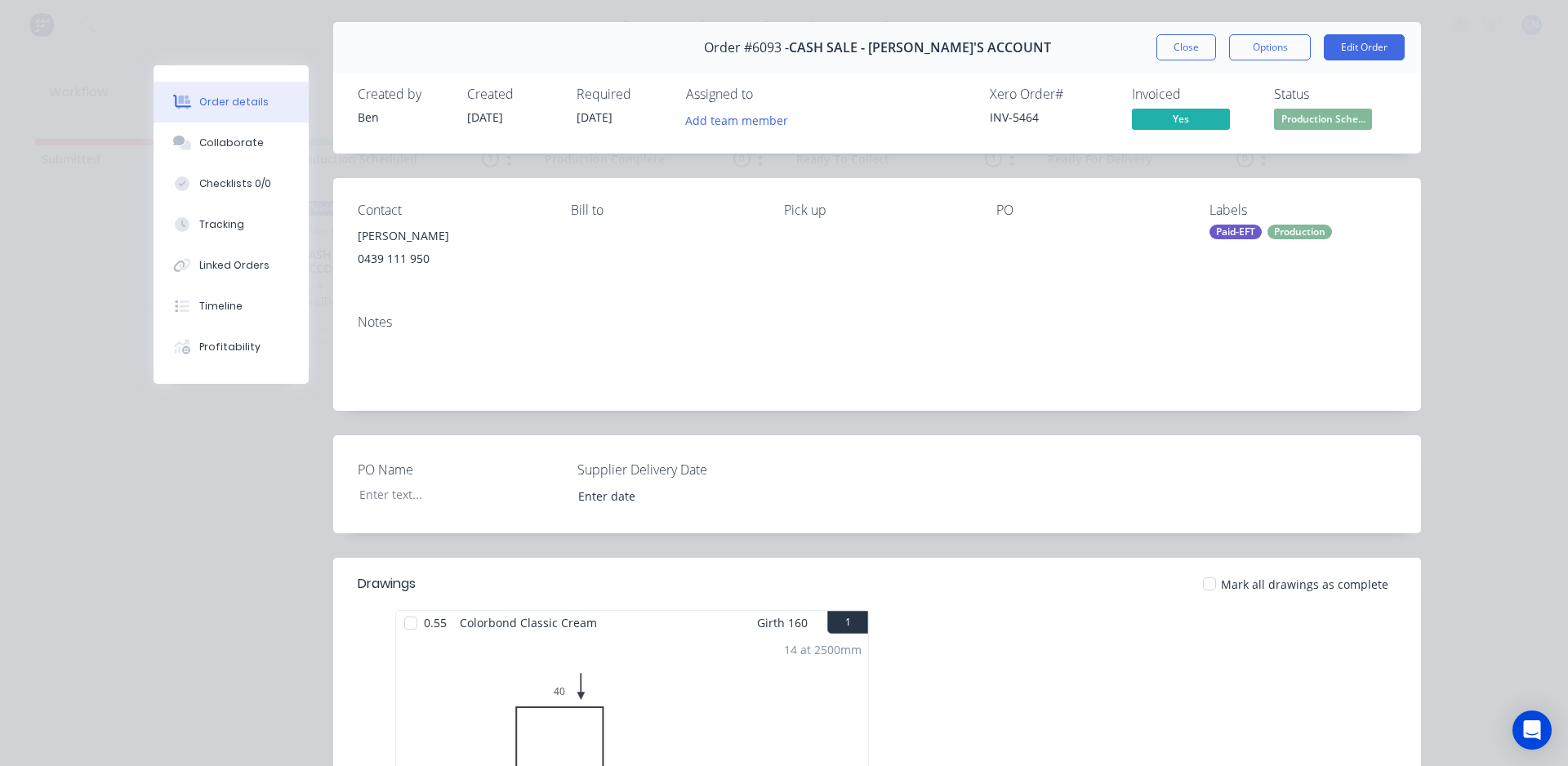
scroll to position [81, 0]
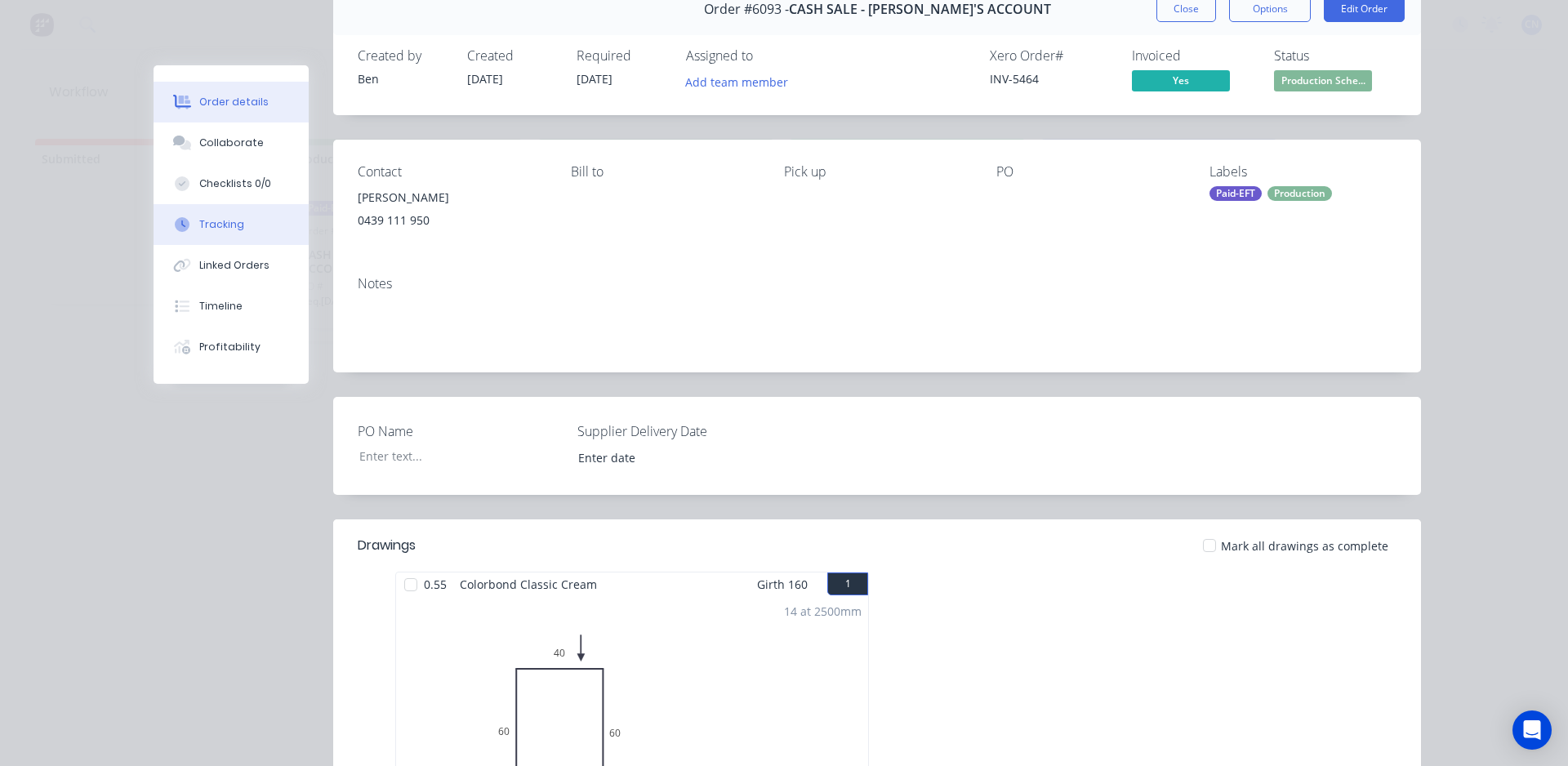
click at [241, 230] on button "Tracking" at bounding box center [231, 224] width 155 height 41
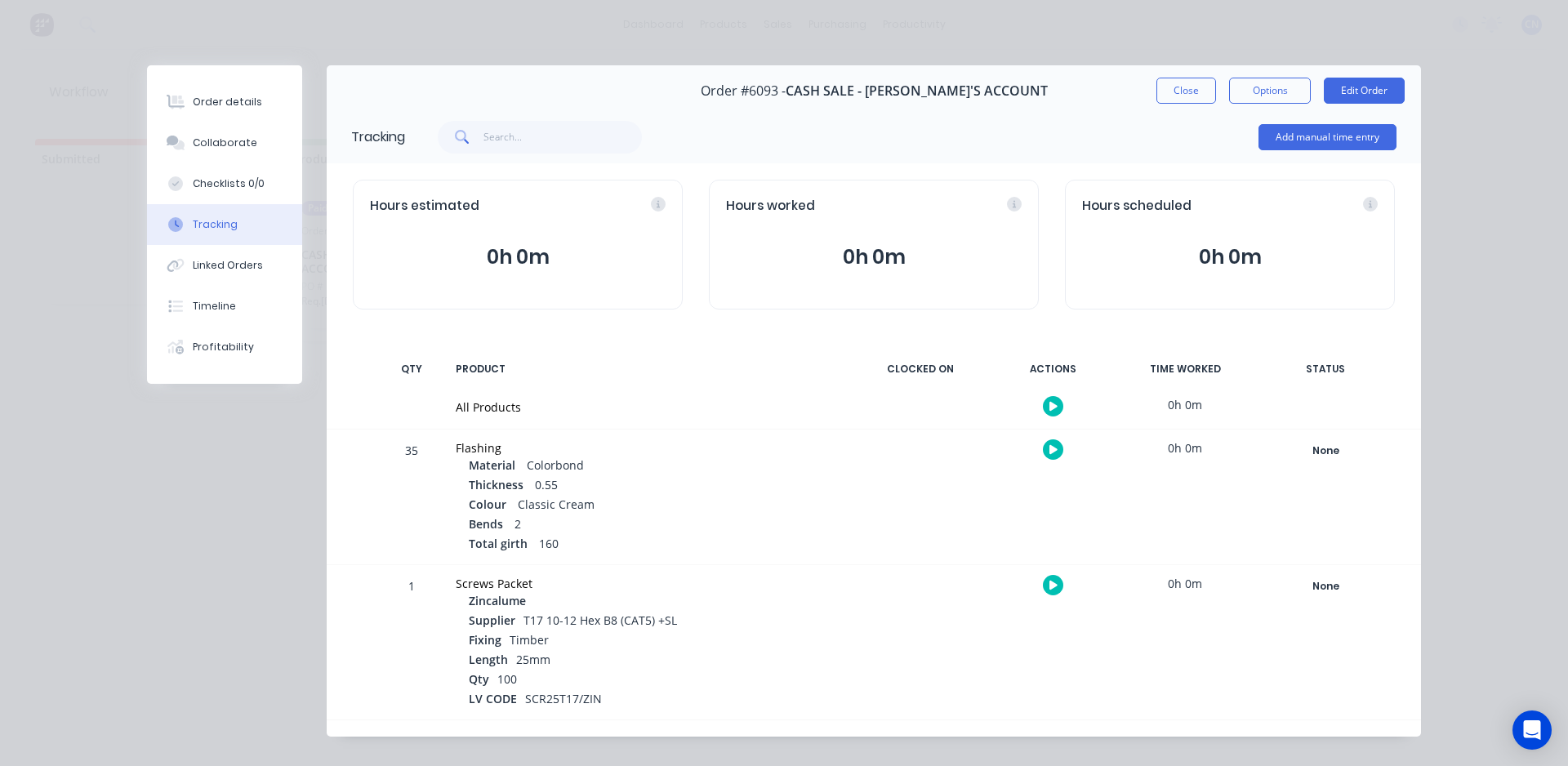
click at [1046, 392] on div at bounding box center [1052, 406] width 123 height 40
click at [1049, 405] on icon "button" at bounding box center [1053, 406] width 8 height 9
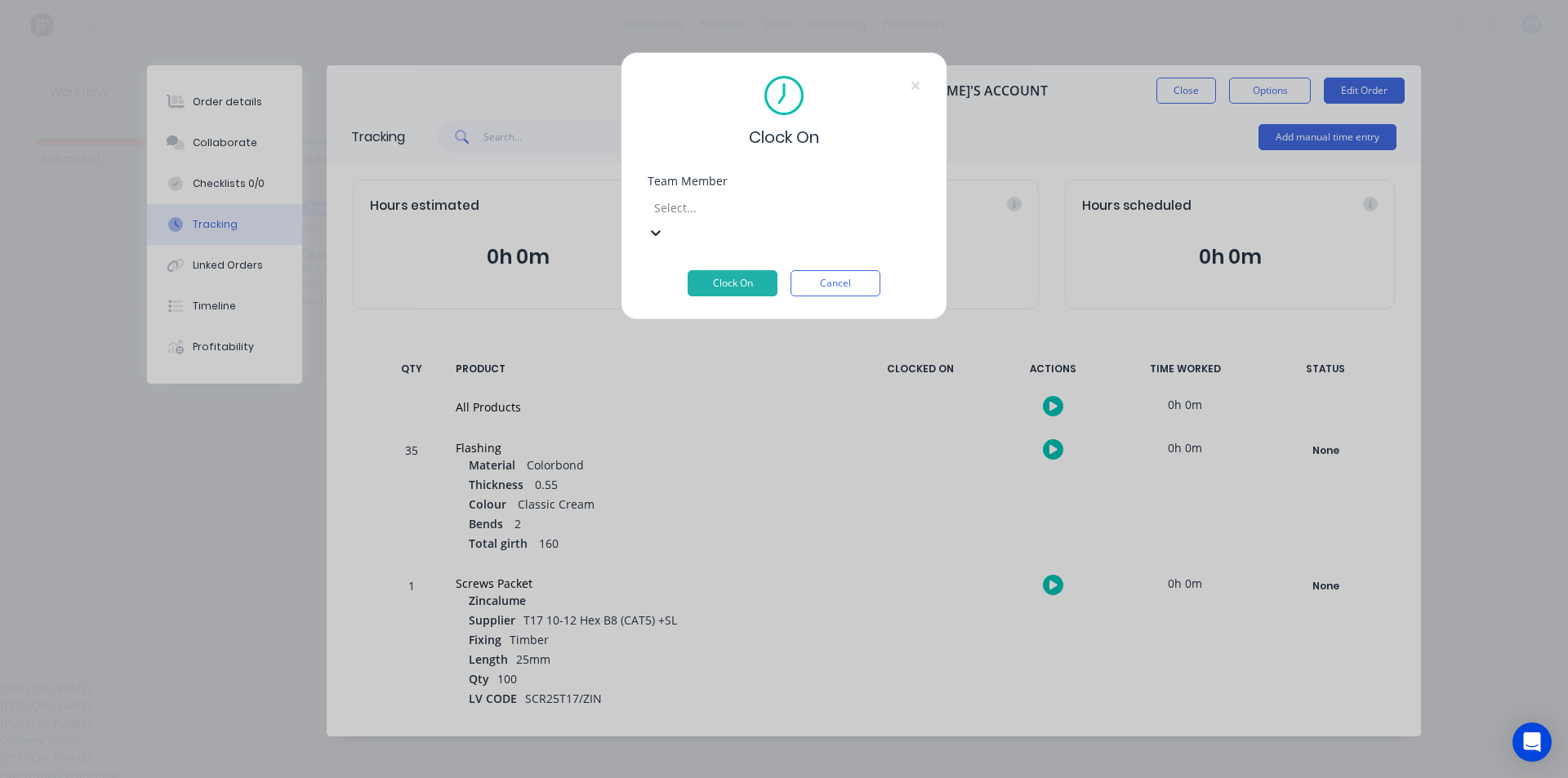
click at [667, 199] on div at bounding box center [770, 208] width 236 height 21
click at [697, 766] on div "Fabrication Workshop" at bounding box center [784, 774] width 1568 height 17
click at [711, 270] on button "Clock On" at bounding box center [732, 283] width 90 height 26
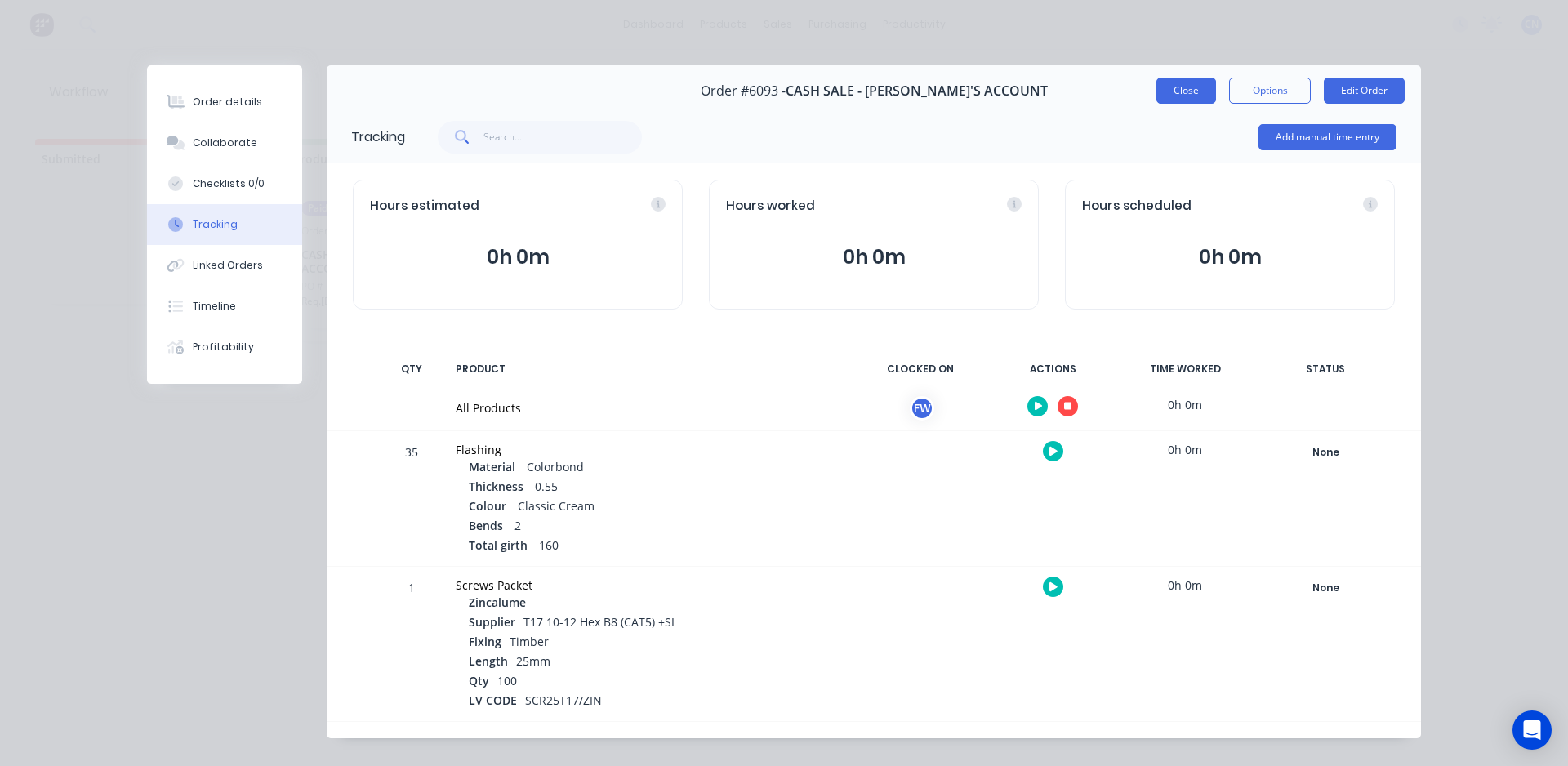
click at [1189, 86] on button "Close" at bounding box center [1186, 90] width 59 height 26
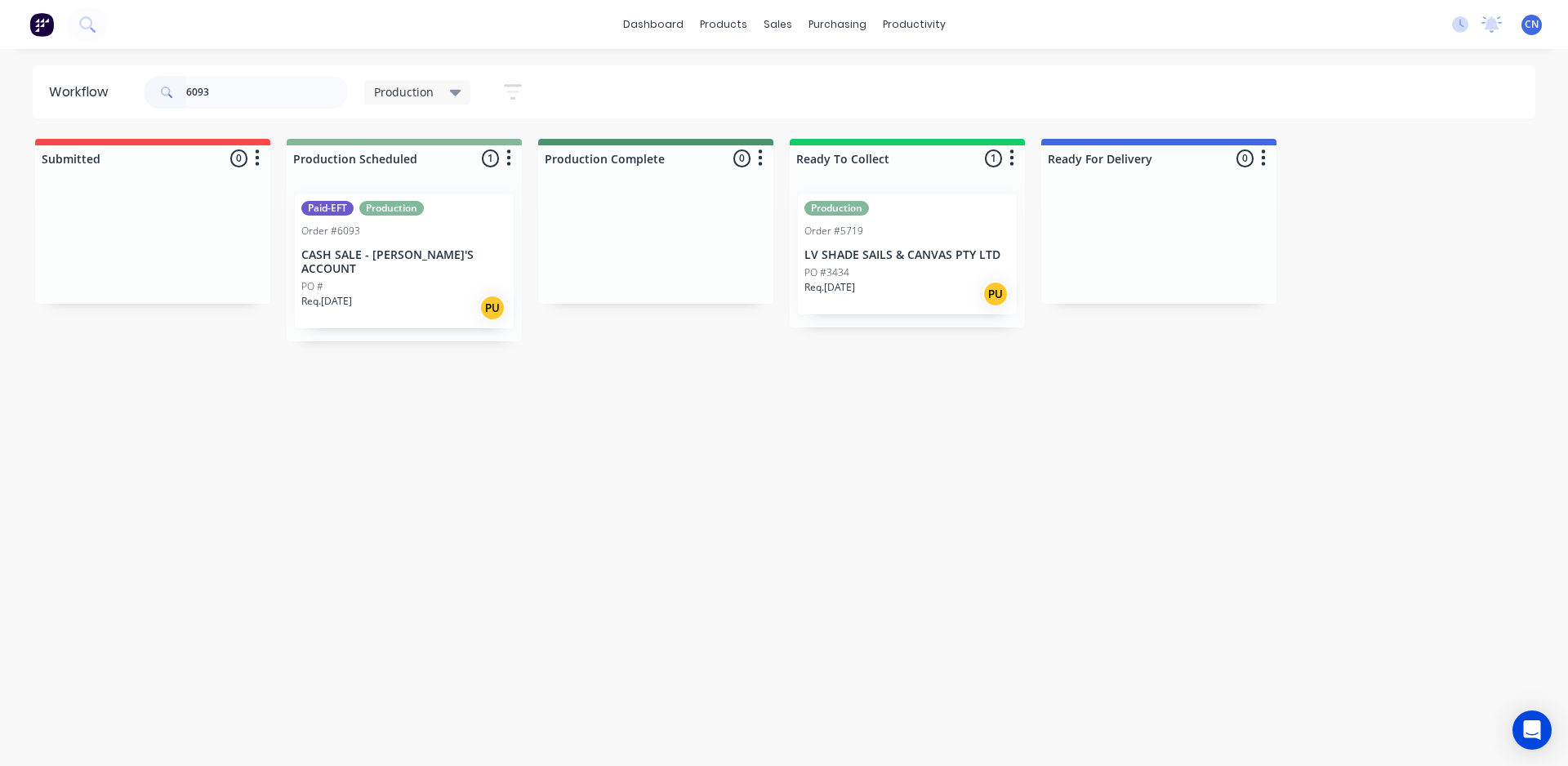
click at [417, 294] on div "Req. 13/10/25 PU" at bounding box center [404, 308] width 206 height 28
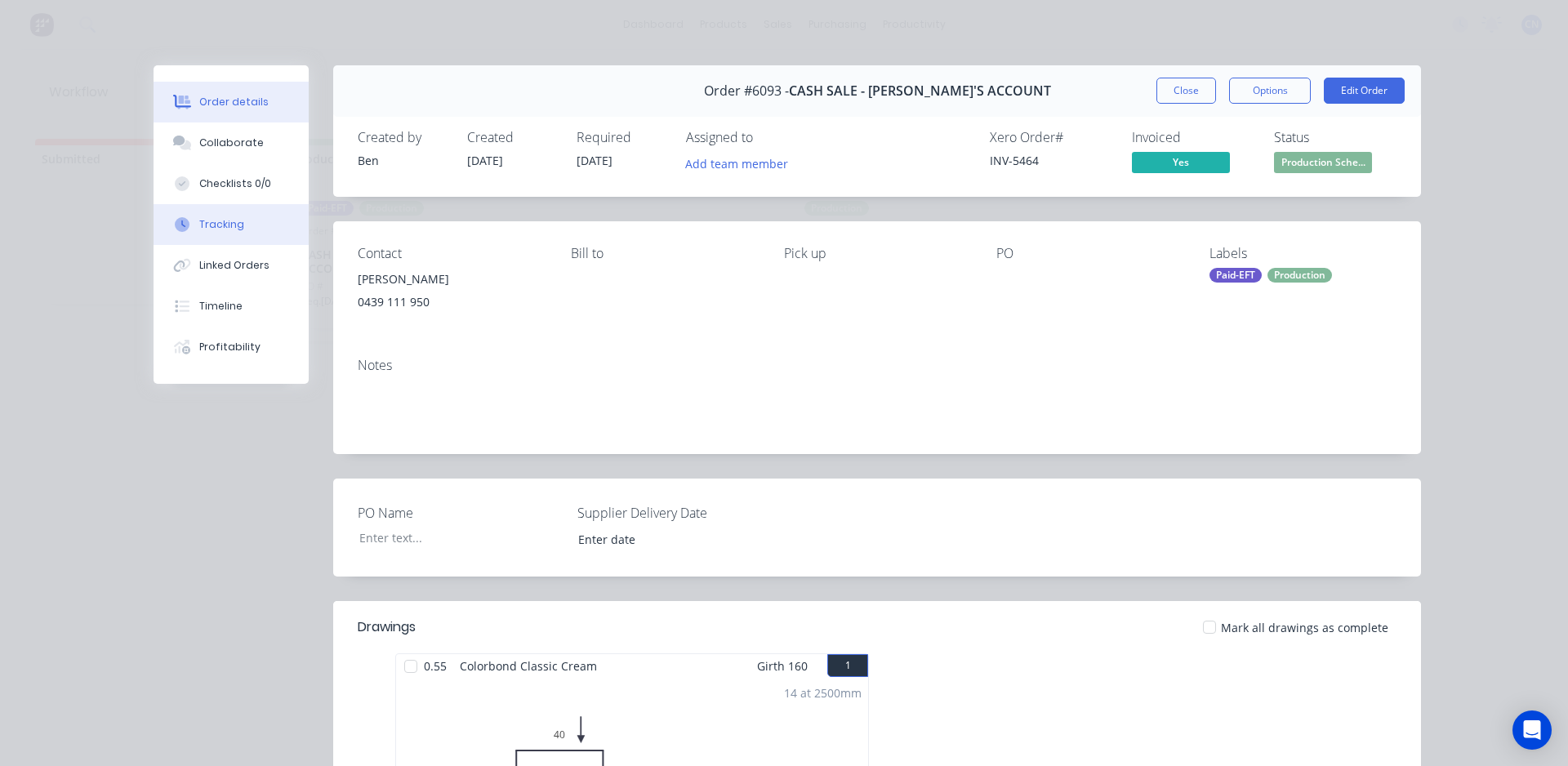
click at [230, 218] on div "Tracking" at bounding box center [221, 224] width 45 height 15
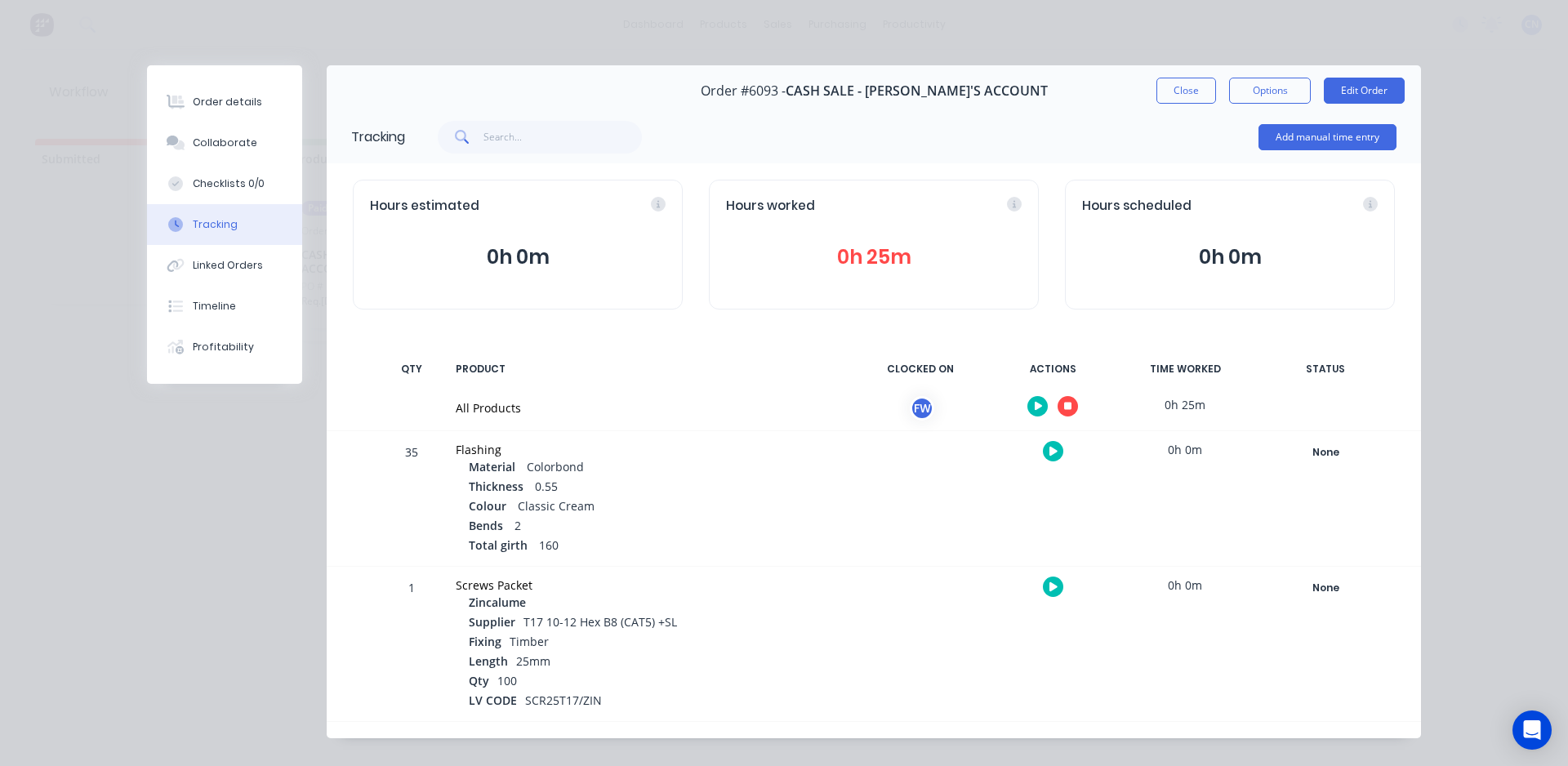
click at [1069, 410] on button "button" at bounding box center [1067, 406] width 21 height 21
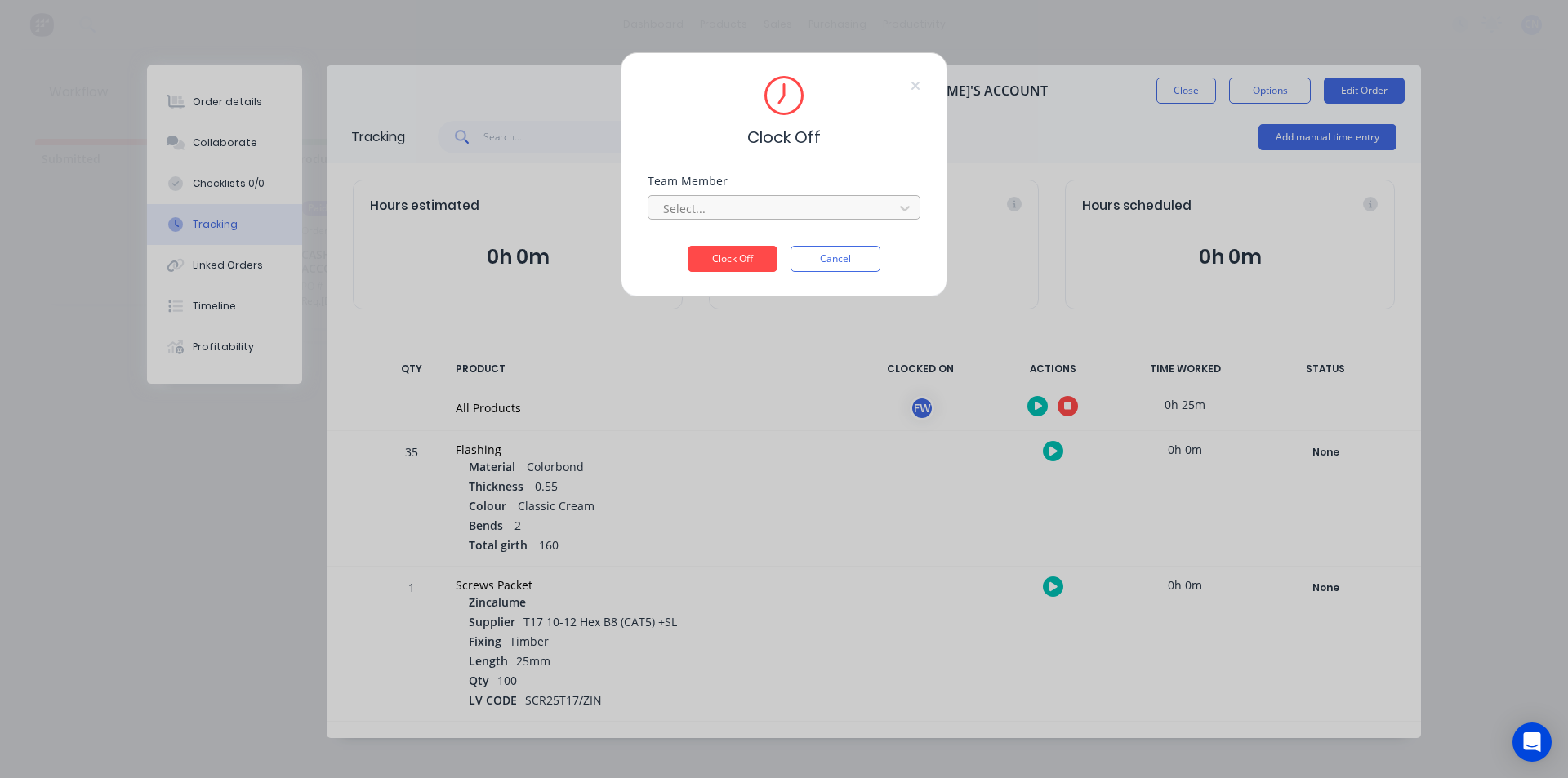
click at [749, 199] on div at bounding box center [773, 208] width 224 height 21
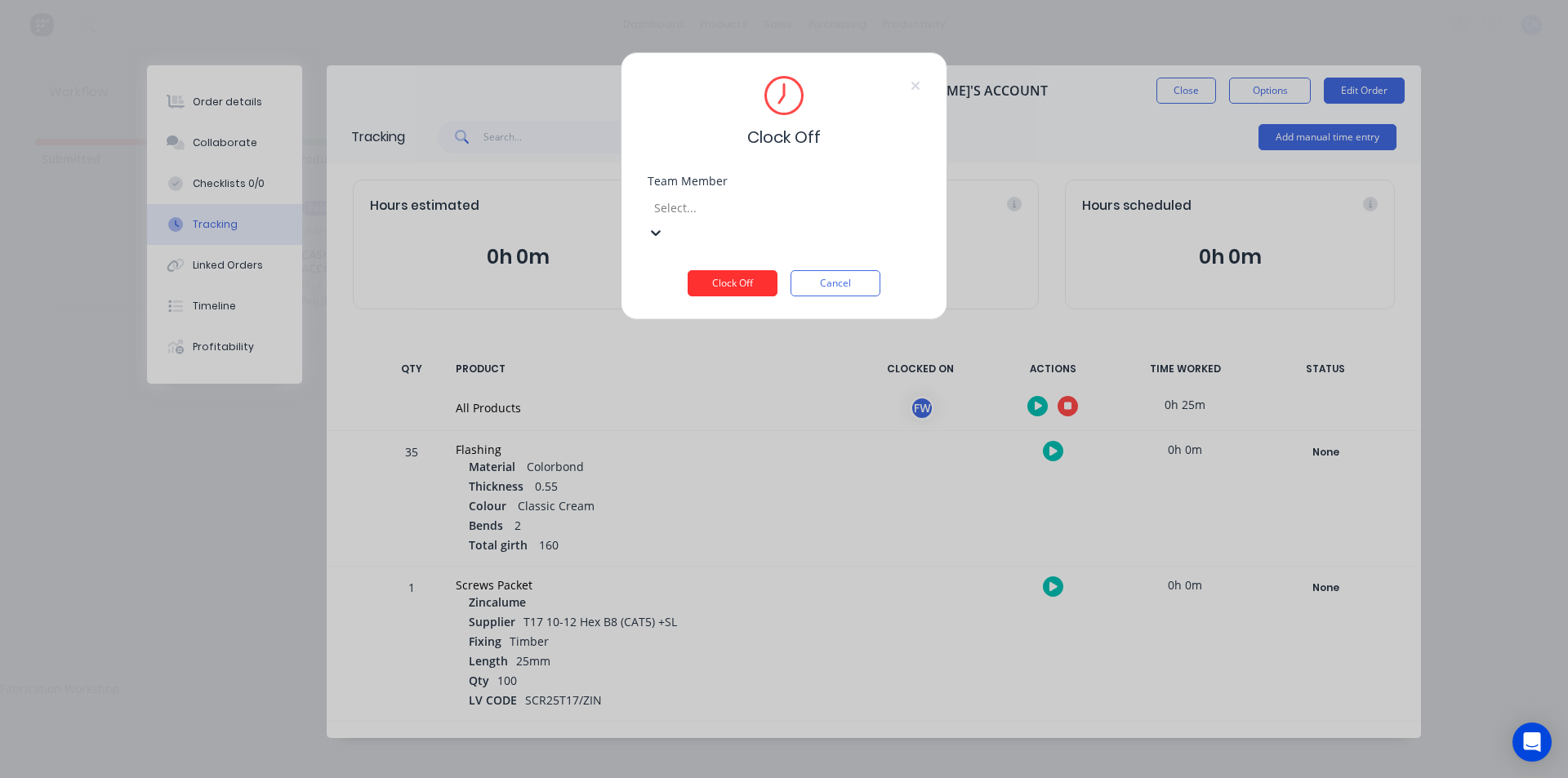
click at [726, 680] on div "Fabrication Workshop" at bounding box center [784, 688] width 1568 height 17
click at [725, 270] on button "Clock Off" at bounding box center [732, 283] width 90 height 26
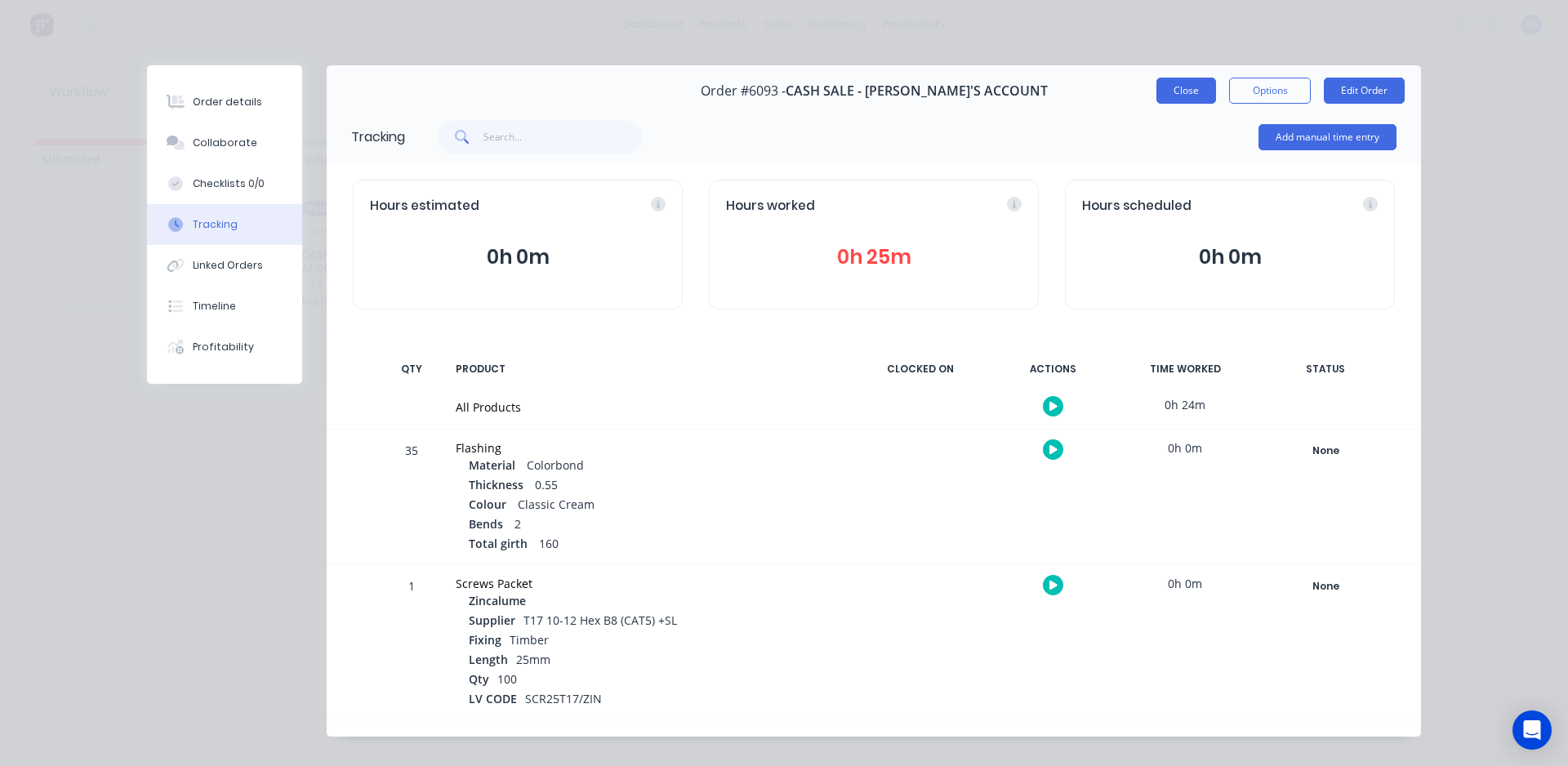
click at [1196, 100] on button "Close" at bounding box center [1186, 90] width 59 height 26
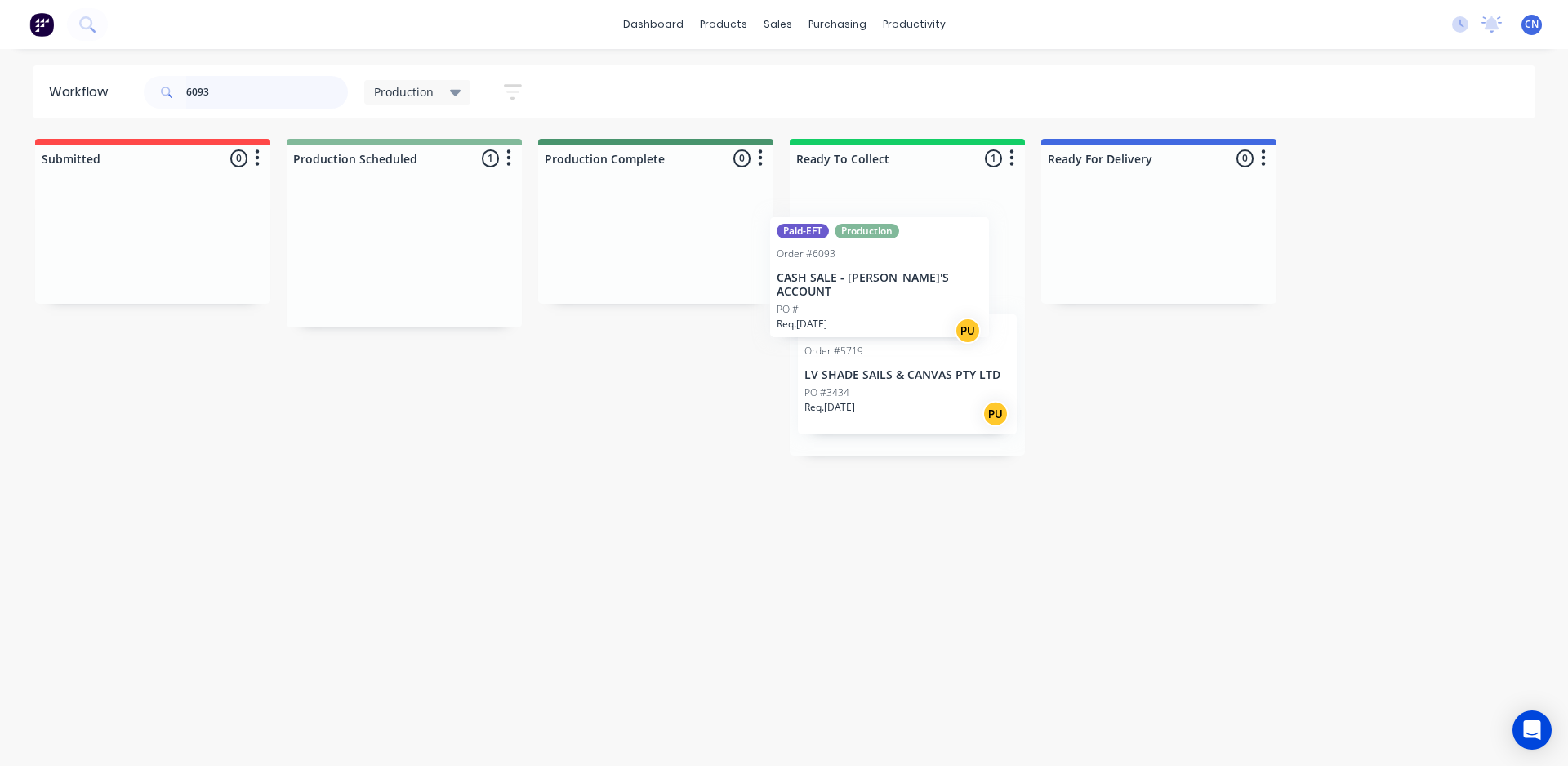
drag, startPoint x: 425, startPoint y: 299, endPoint x: 891, endPoint y: 310, distance: 466.1
click at [907, 320] on div "Submitted 0 Summaries Total order value Invoiced to date To be invoiced Product…" at bounding box center [1231, 297] width 2487 height 317
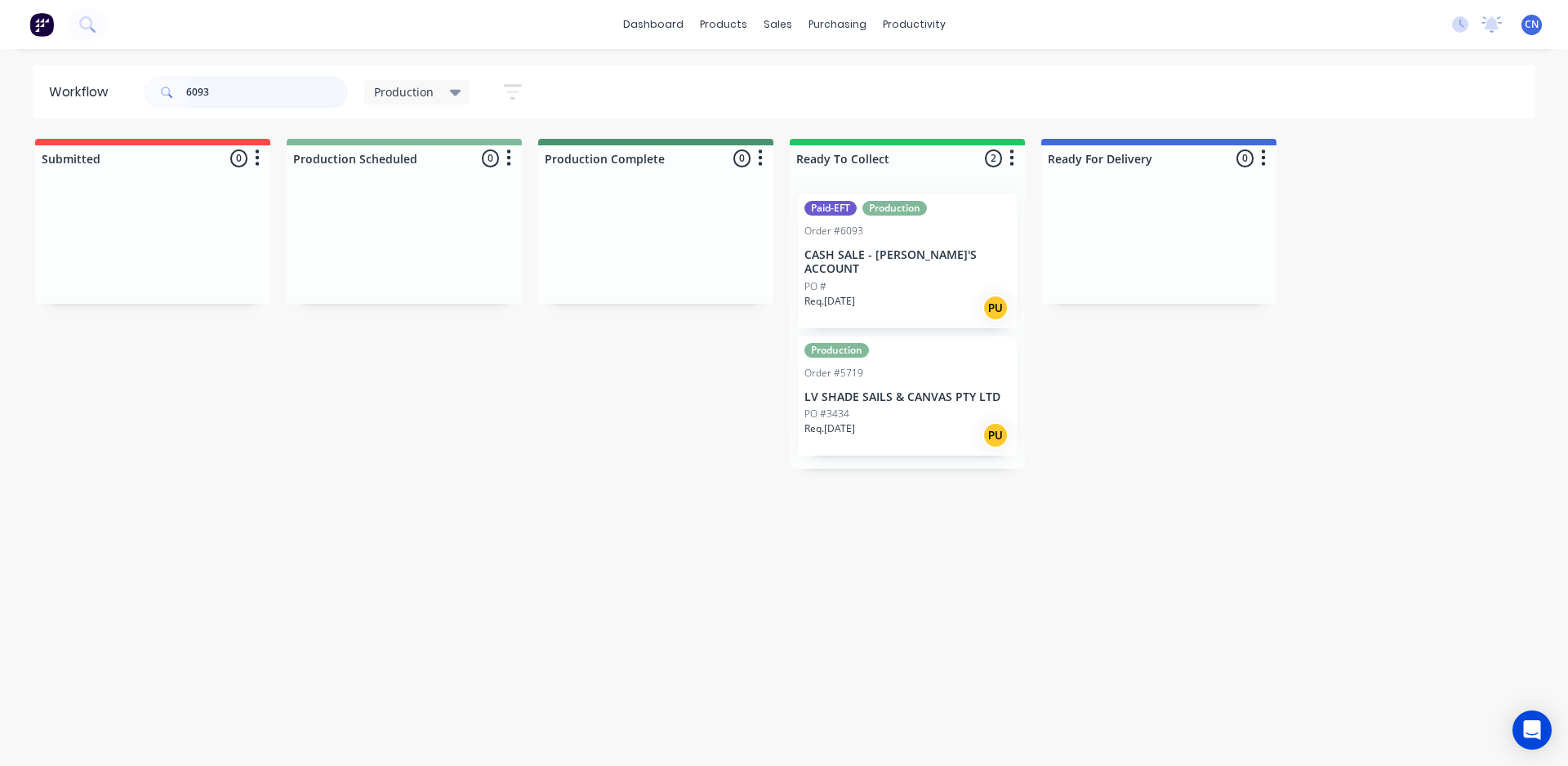
drag, startPoint x: 267, startPoint y: 85, endPoint x: 0, endPoint y: 123, distance: 269.7
click at [0, 123] on div "Workflow 6093 Production Save new view None edit Production (Default) edit Comp…" at bounding box center [784, 399] width 1568 height 668
type input "6130"
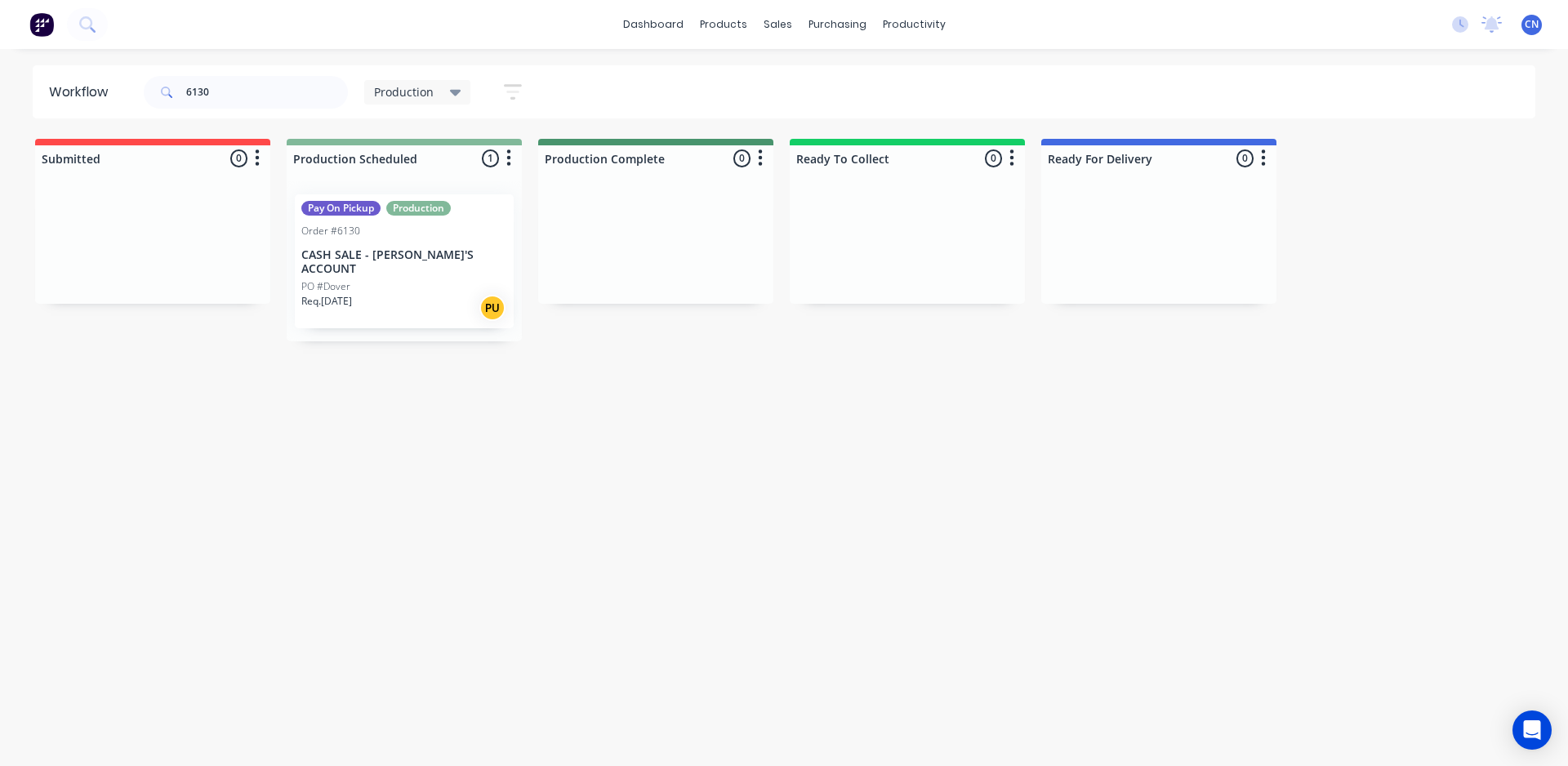
click at [433, 248] on p "CASH SALE - [PERSON_NAME]'S ACCOUNT" at bounding box center [404, 262] width 206 height 28
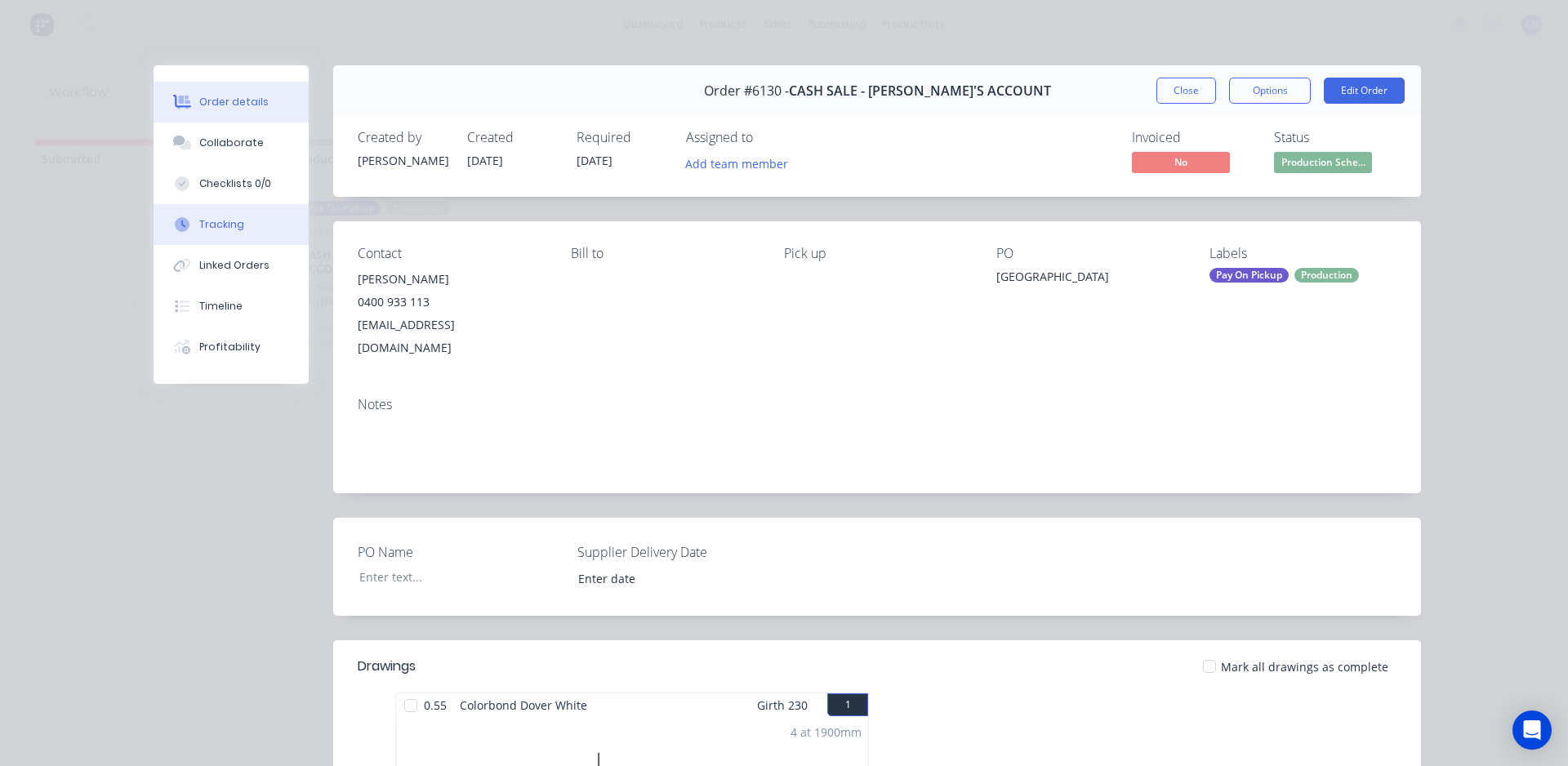
click at [207, 226] on div "Tracking" at bounding box center [221, 224] width 45 height 15
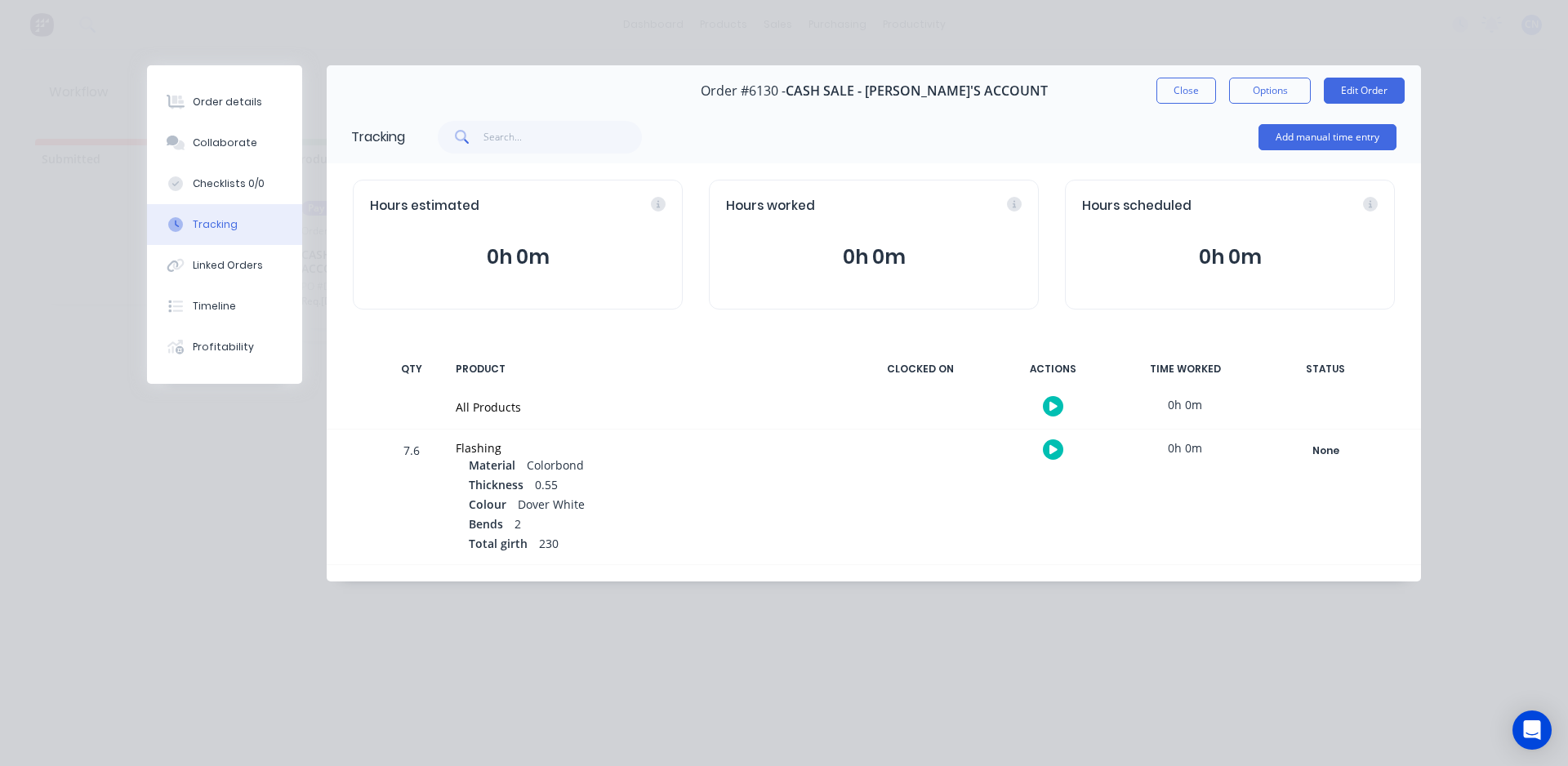
click at [1065, 411] on div at bounding box center [1052, 406] width 123 height 40
click at [1061, 411] on button "button" at bounding box center [1052, 406] width 21 height 21
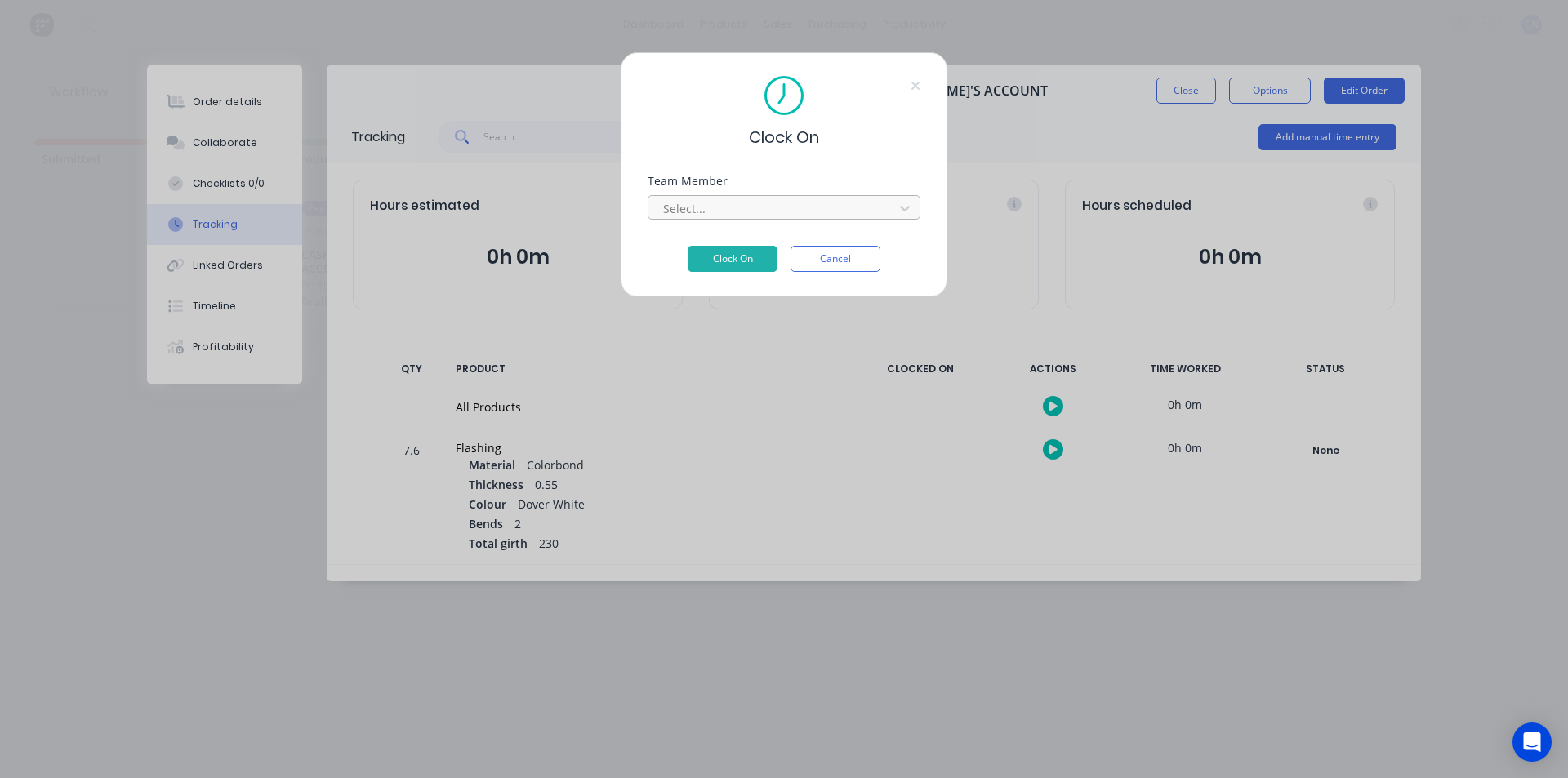
click at [737, 203] on div at bounding box center [773, 208] width 224 height 21
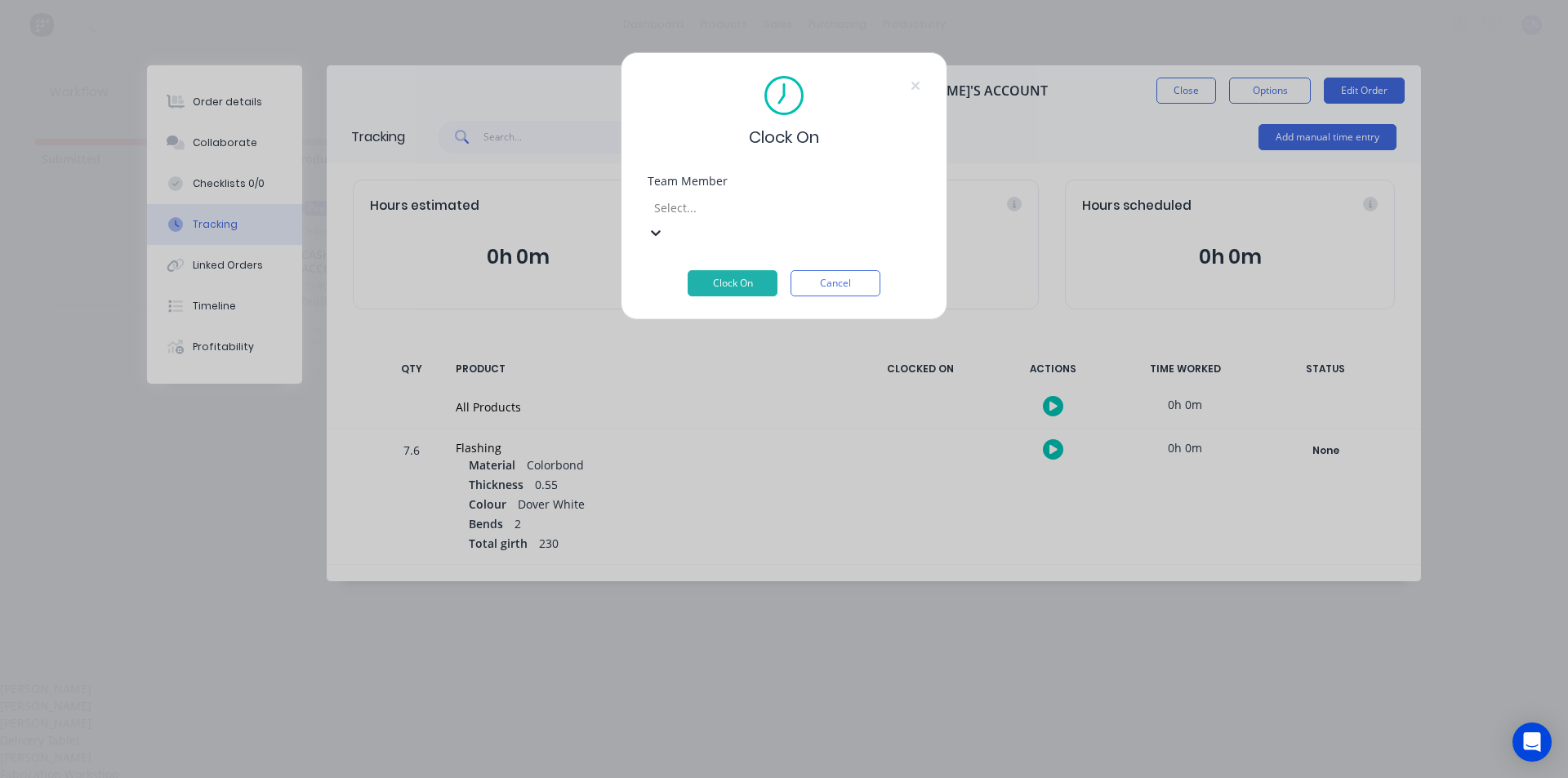
click at [727, 766] on div "Fabrication Workshop" at bounding box center [784, 774] width 1568 height 17
click at [747, 270] on button "Clock On" at bounding box center [732, 283] width 90 height 26
